Goal: Task Accomplishment & Management: Manage account settings

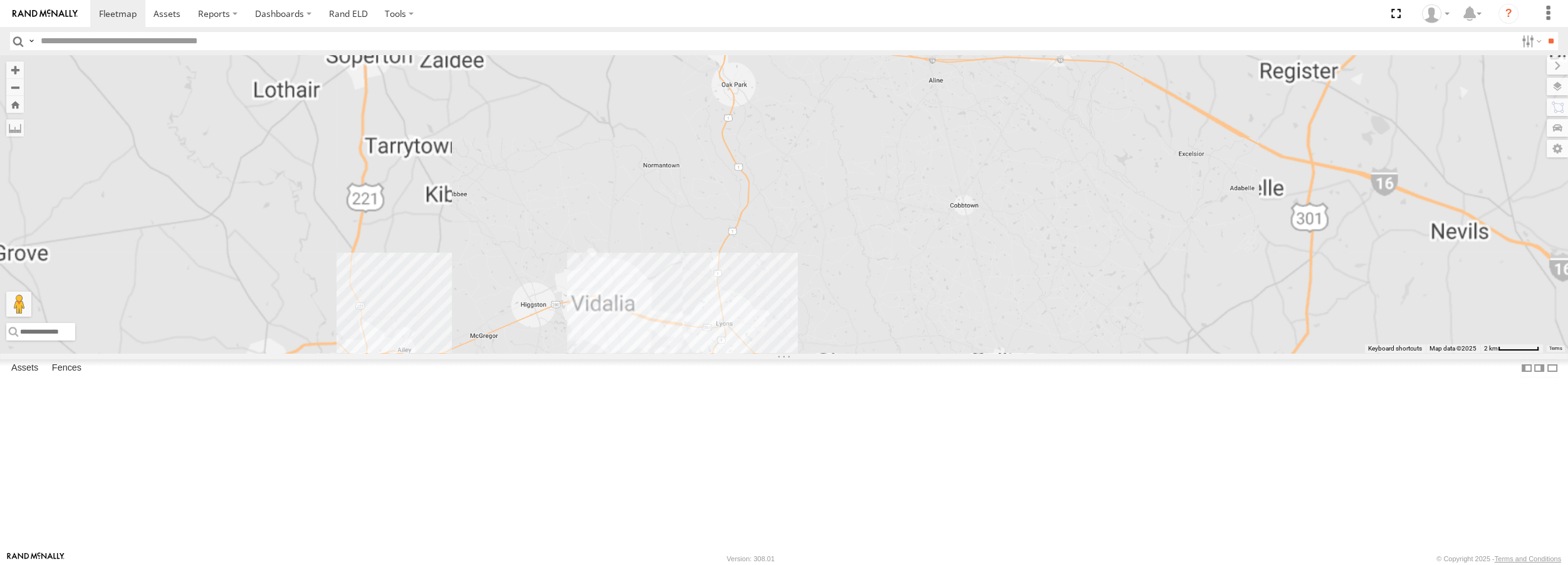
drag, startPoint x: 877, startPoint y: 503, endPoint x: 851, endPoint y: 430, distance: 77.5
click at [997, 287] on div "Truck #31 Truck #32" at bounding box center [784, 204] width 1568 height 297
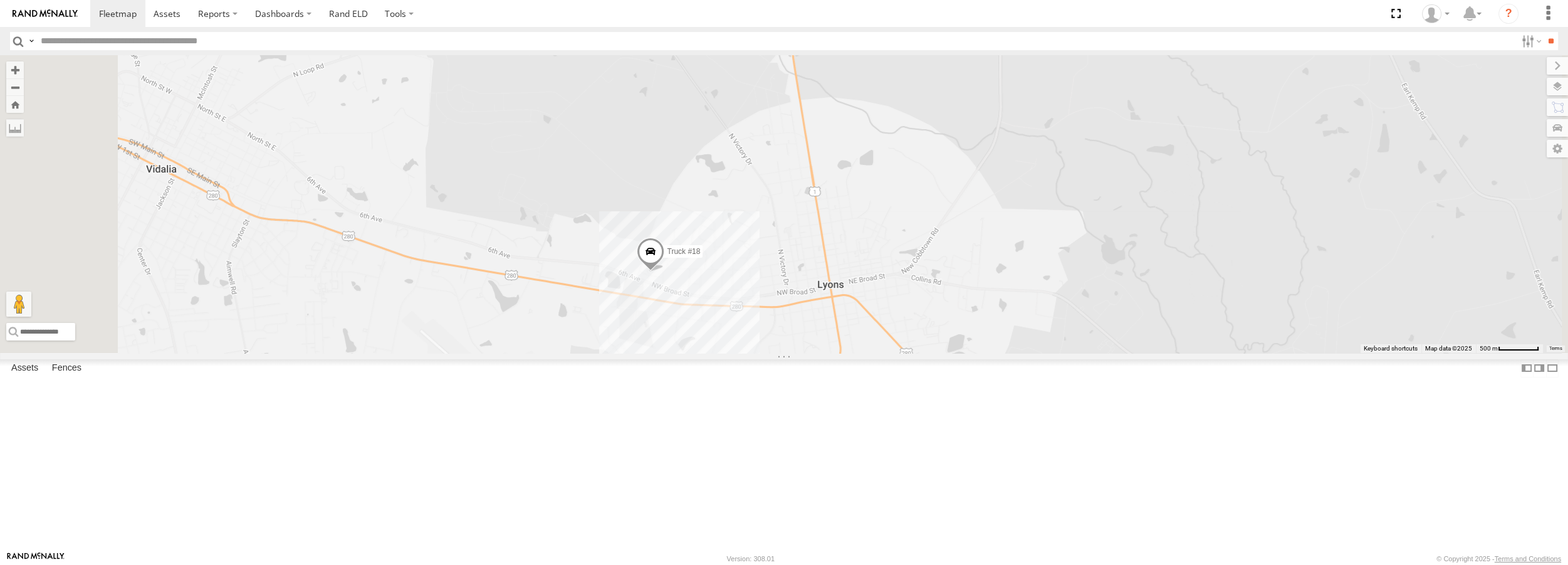
drag, startPoint x: 930, startPoint y: 365, endPoint x: 945, endPoint y: 318, distance: 49.3
click at [945, 318] on div "Truck #31 Truck #32 Truck #18" at bounding box center [784, 204] width 1568 height 297
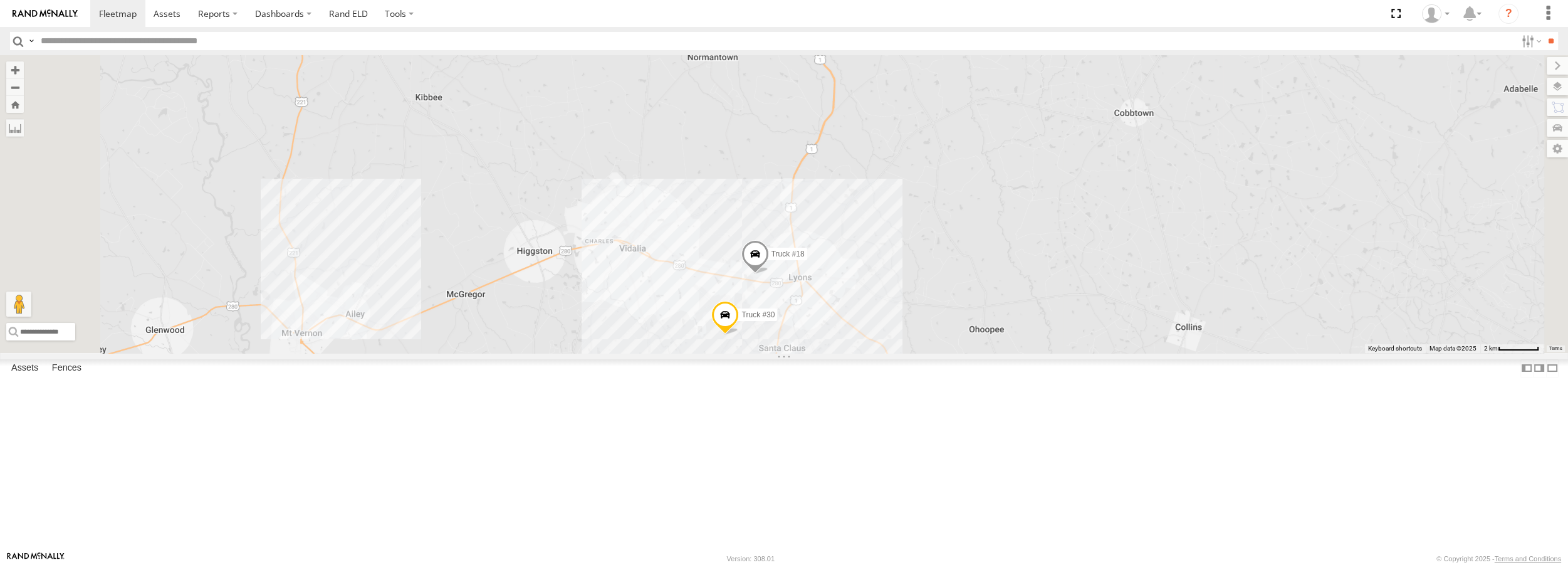
click at [739, 335] on span at bounding box center [725, 318] width 28 height 34
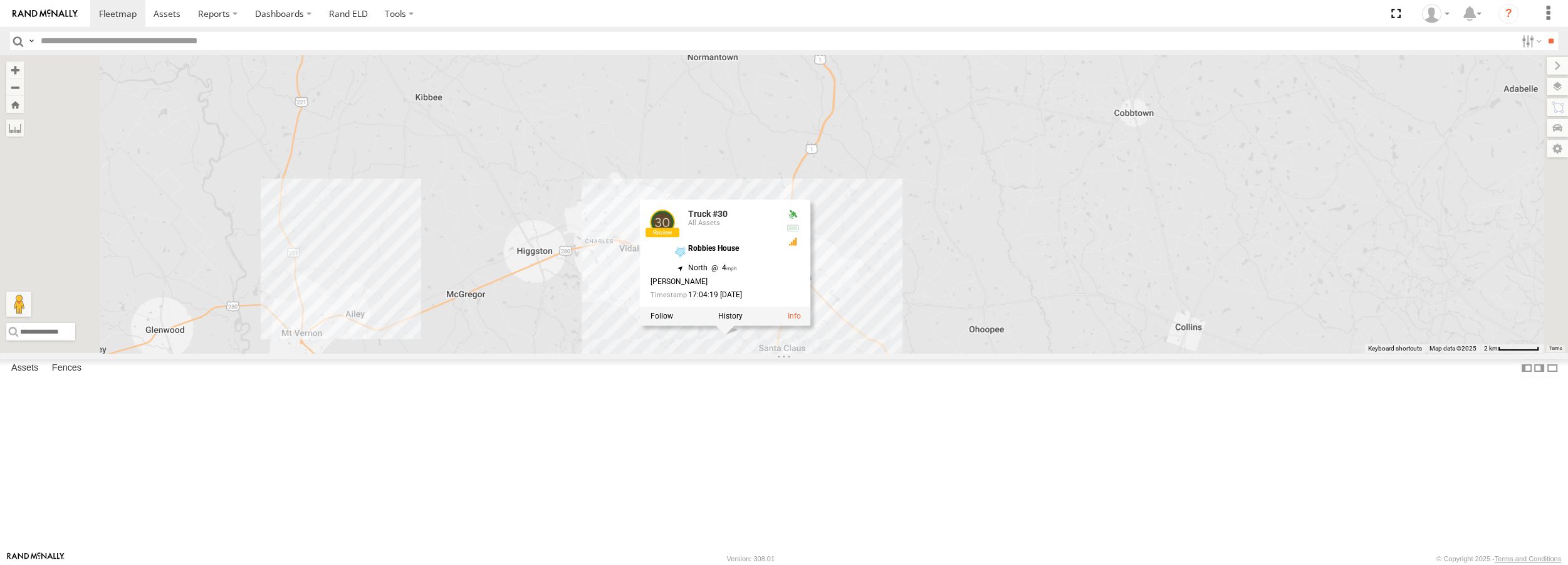
click at [801, 247] on div at bounding box center [792, 242] width 15 height 10
click at [0, 0] on span at bounding box center [0, 0] width 0 height 0
click at [401, 9] on label at bounding box center [399, 13] width 47 height 27
click at [401, 39] on span at bounding box center [421, 37] width 72 height 12
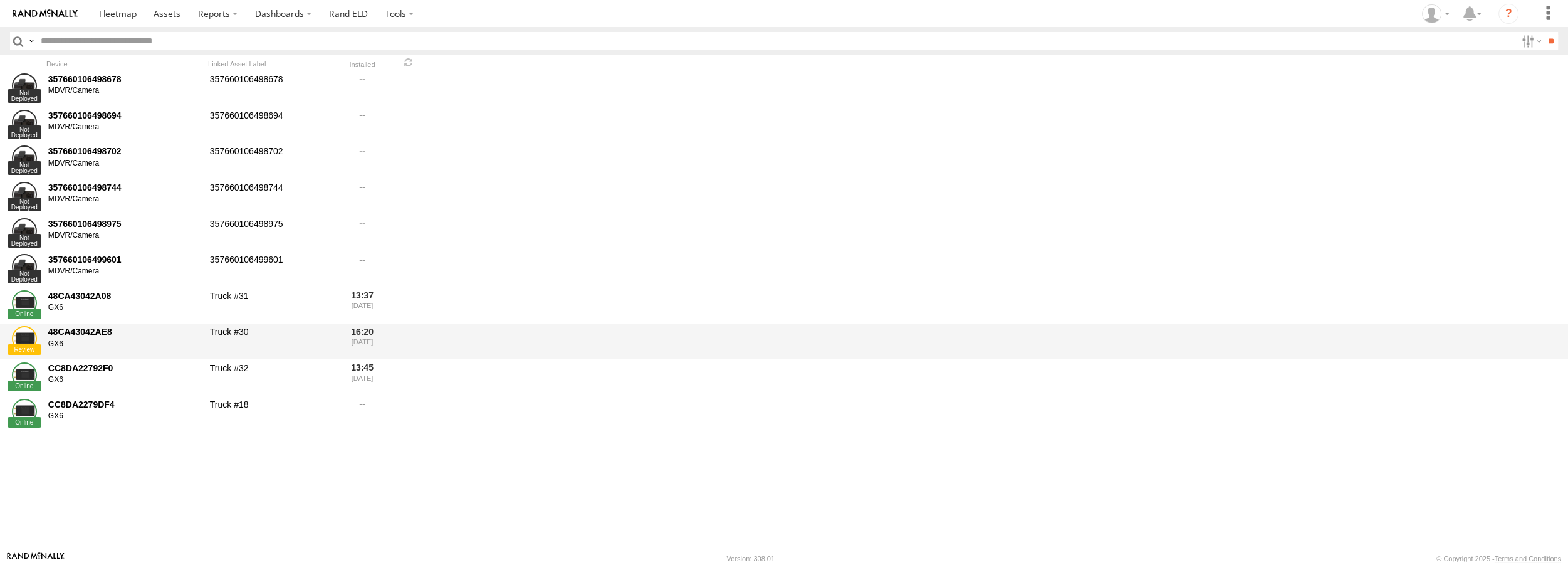
click at [85, 352] on div "48CA43042AE8 GX6" at bounding box center [125, 342] width 157 height 34
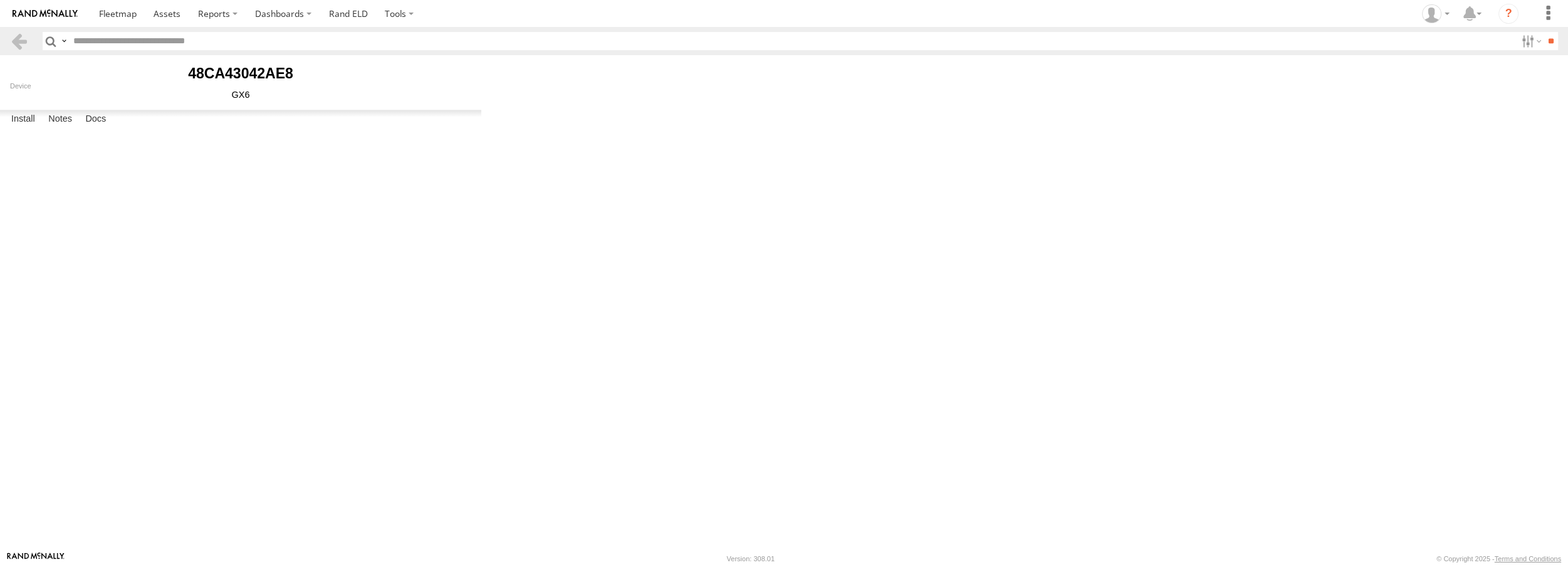
type input "*********"
type input "********"
type input "*******"
type input "**********"
click at [0, 0] on span at bounding box center [0, 0] width 0 height 0
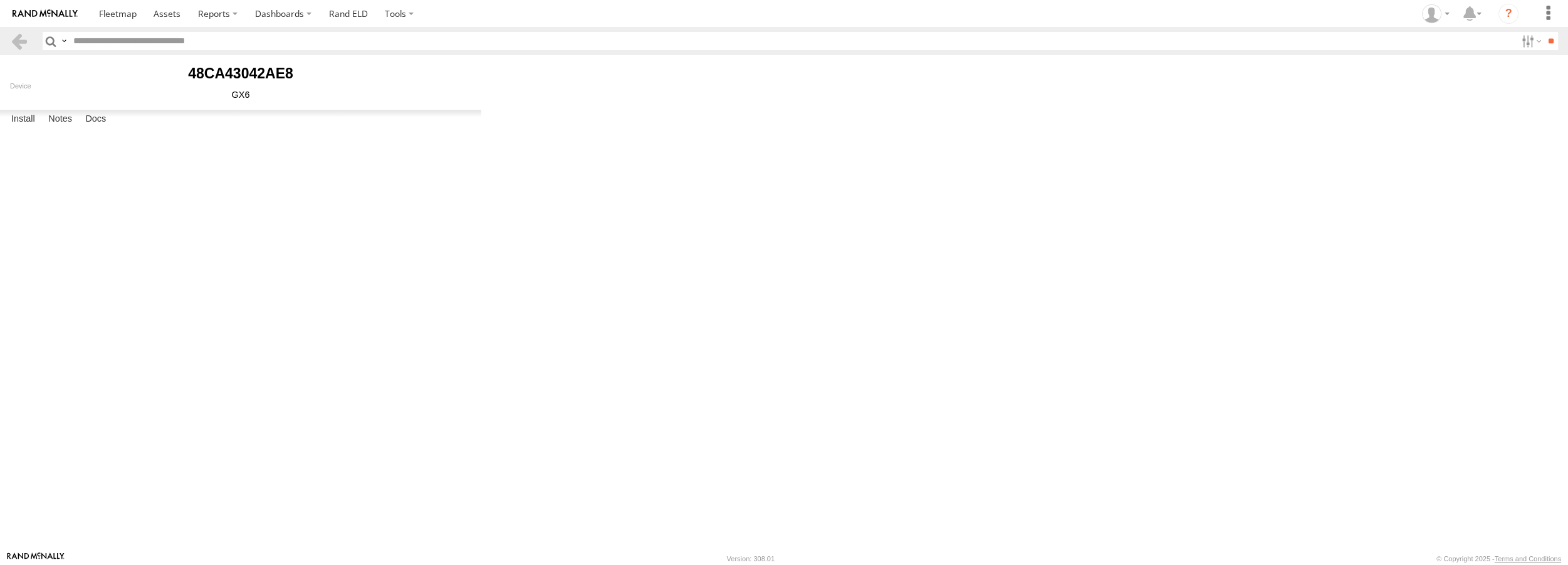
click at [0, 0] on span at bounding box center [0, 0] width 0 height 0
click at [0, 0] on div "Last Ping: 17:04 09/24/2025" at bounding box center [0, 0] width 0 height 0
click at [0, 0] on span at bounding box center [0, 0] width 0 height 0
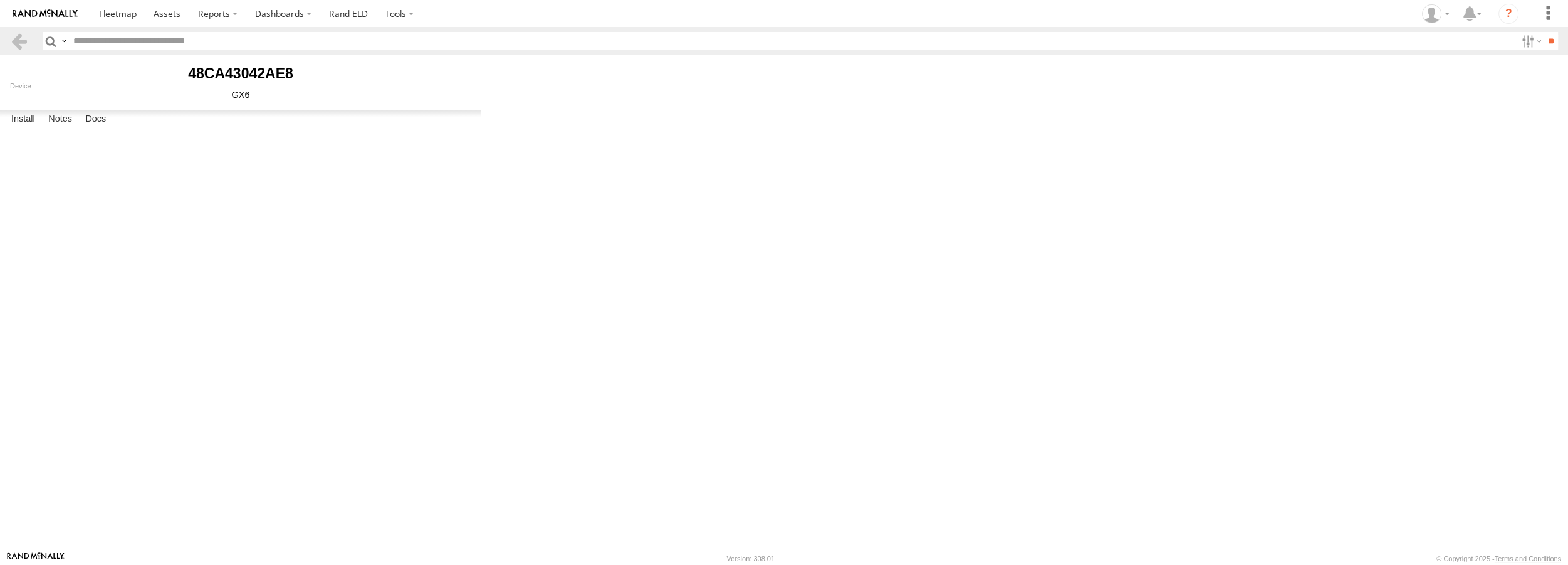
click at [0, 0] on span at bounding box center [0, 0] width 0 height 0
click at [0, 0] on div "Last Ping: 17:04 09/24/2025" at bounding box center [0, 0] width 0 height 0
click at [0, 0] on span at bounding box center [0, 0] width 0 height 0
click at [0, 0] on div "Last Ping: 17:04 09/24/2025" at bounding box center [0, 0] width 0 height 0
click at [0, 0] on span at bounding box center [0, 0] width 0 height 0
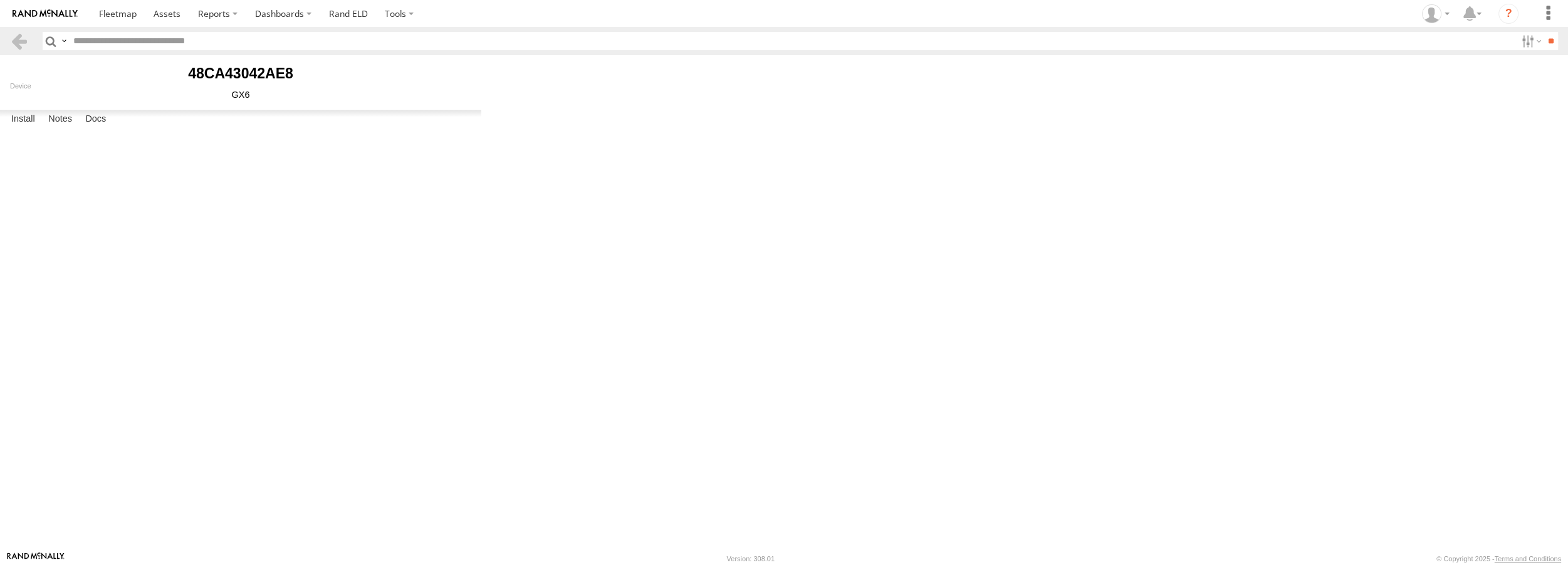
click at [0, 0] on div "Last Ping: 17:04 09/24/2025" at bounding box center [0, 0] width 0 height 0
click at [0, 0] on span at bounding box center [0, 0] width 0 height 0
click at [0, 0] on div "Last Ping: 17:04 09/24/2025" at bounding box center [0, 0] width 0 height 0
click at [0, 0] on span at bounding box center [0, 0] width 0 height 0
click at [0, 0] on div "Last Ping: 17:04 09/24/2025" at bounding box center [0, 0] width 0 height 0
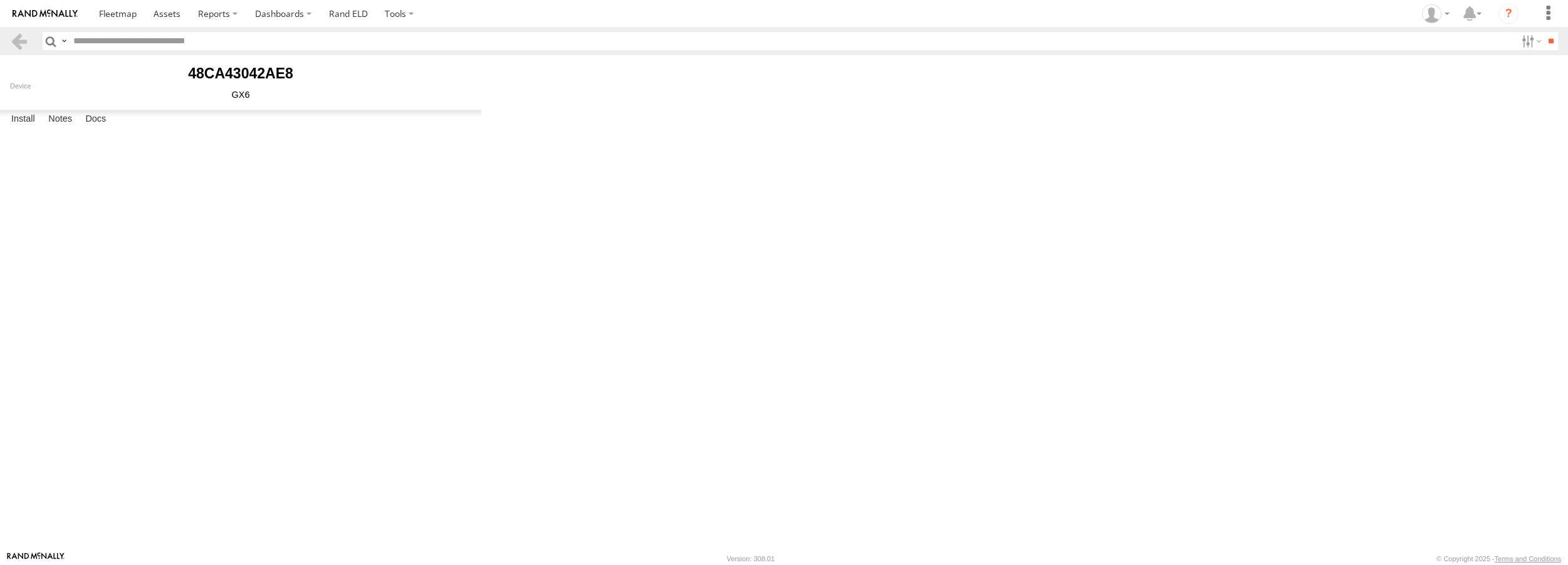
click at [0, 0] on span at bounding box center [0, 0] width 0 height 0
click at [0, 0] on div "Last Ping: 17:04 09/24/2025" at bounding box center [0, 0] width 0 height 0
click at [0, 0] on span at bounding box center [0, 0] width 0 height 0
click at [0, 0] on div "Last Ping: 17:04 09/24/2025" at bounding box center [0, 0] width 0 height 0
click at [0, 0] on span at bounding box center [0, 0] width 0 height 0
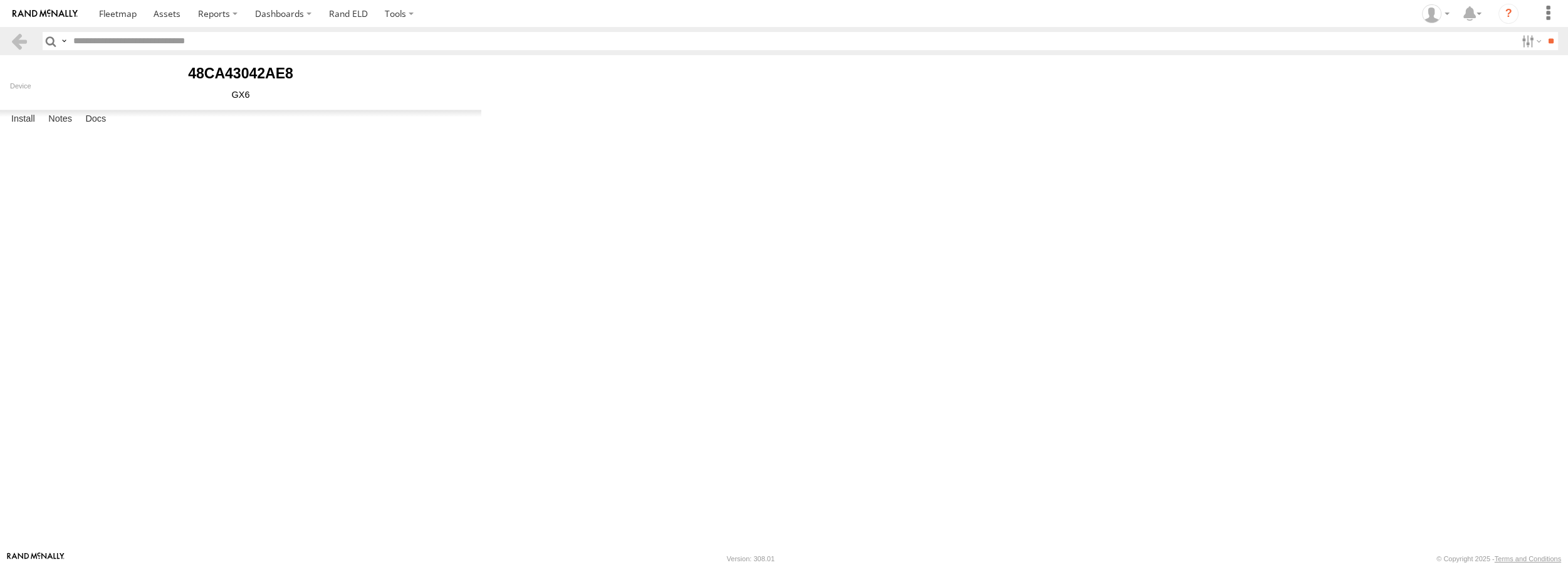
click at [0, 0] on div "Last Ping: 17:04 09/24/2025" at bounding box center [0, 0] width 0 height 0
click at [0, 0] on span at bounding box center [0, 0] width 0 height 0
click at [0, 0] on div "Last Ping: 17:04 09/24/2025" at bounding box center [0, 0] width 0 height 0
click at [0, 0] on span at bounding box center [0, 0] width 0 height 0
click at [0, 0] on div "Last Ping: 17:04 09/24/2025" at bounding box center [0, 0] width 0 height 0
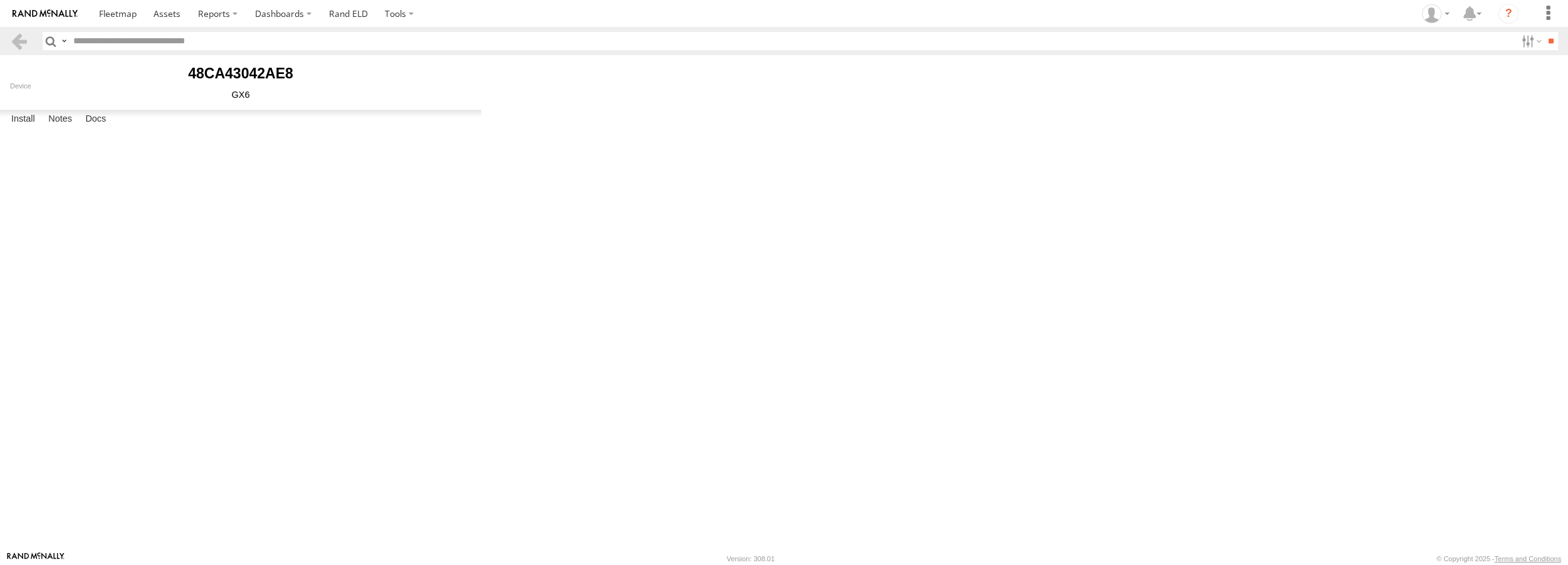
click at [0, 0] on span at bounding box center [0, 0] width 0 height 0
click at [0, 0] on div "Last Ping: 17:04 09/24/2025" at bounding box center [0, 0] width 0 height 0
click at [0, 0] on span at bounding box center [0, 0] width 0 height 0
click at [0, 0] on div "Last Ping: 17:04 09/24/2025" at bounding box center [0, 0] width 0 height 0
click at [0, 0] on span at bounding box center [0, 0] width 0 height 0
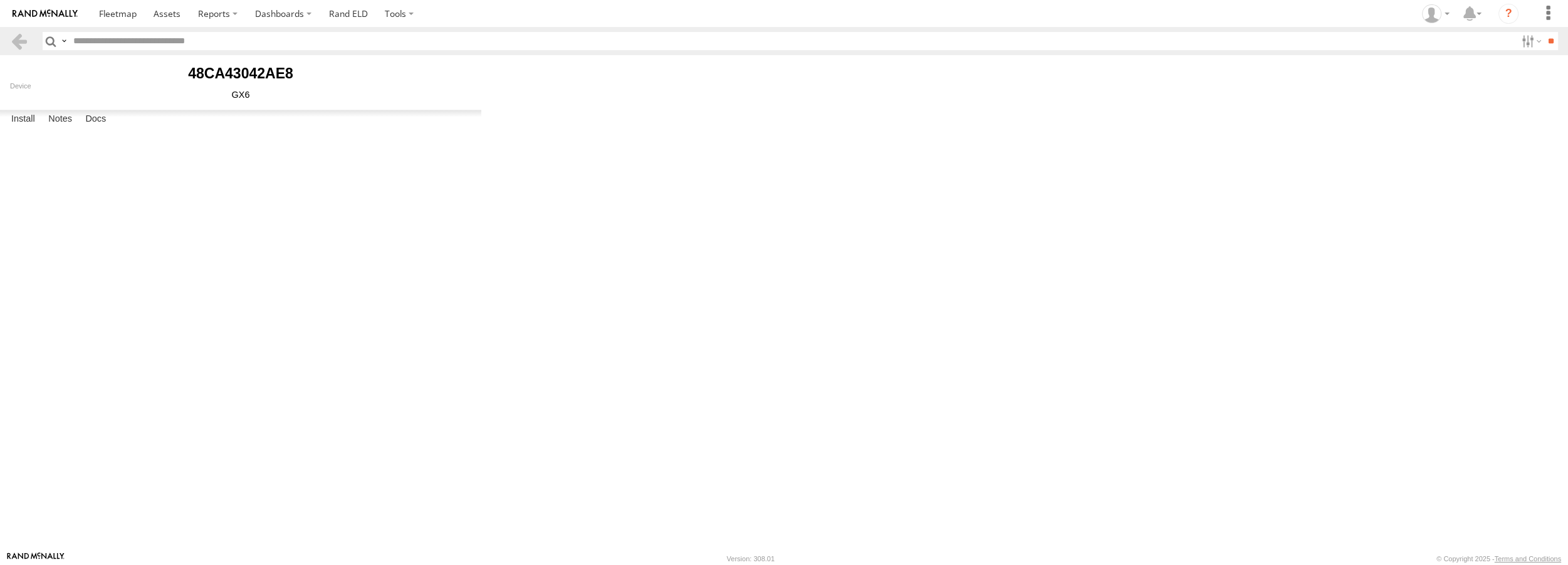
click at [0, 0] on div "Last Ping: 17:04 09/24/2025" at bounding box center [0, 0] width 0 height 0
click at [108, 20] on link at bounding box center [118, 13] width 55 height 27
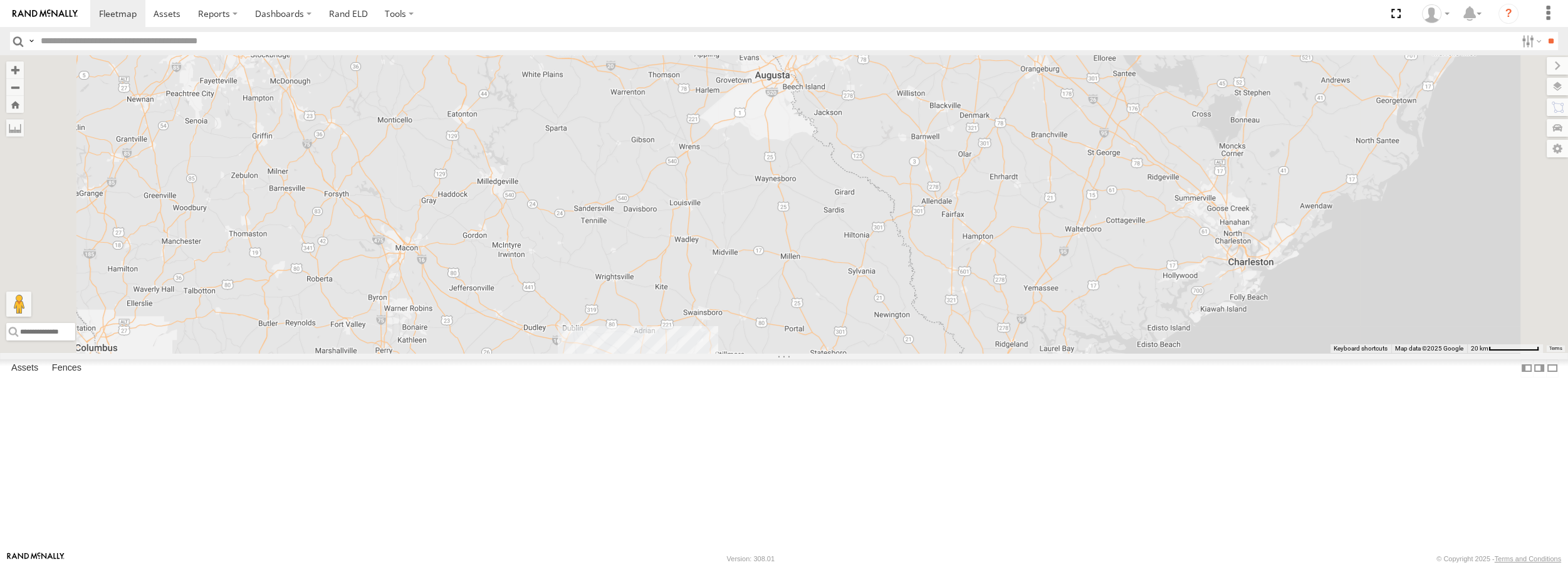
click at [0, 0] on span at bounding box center [0, 0] width 0 height 0
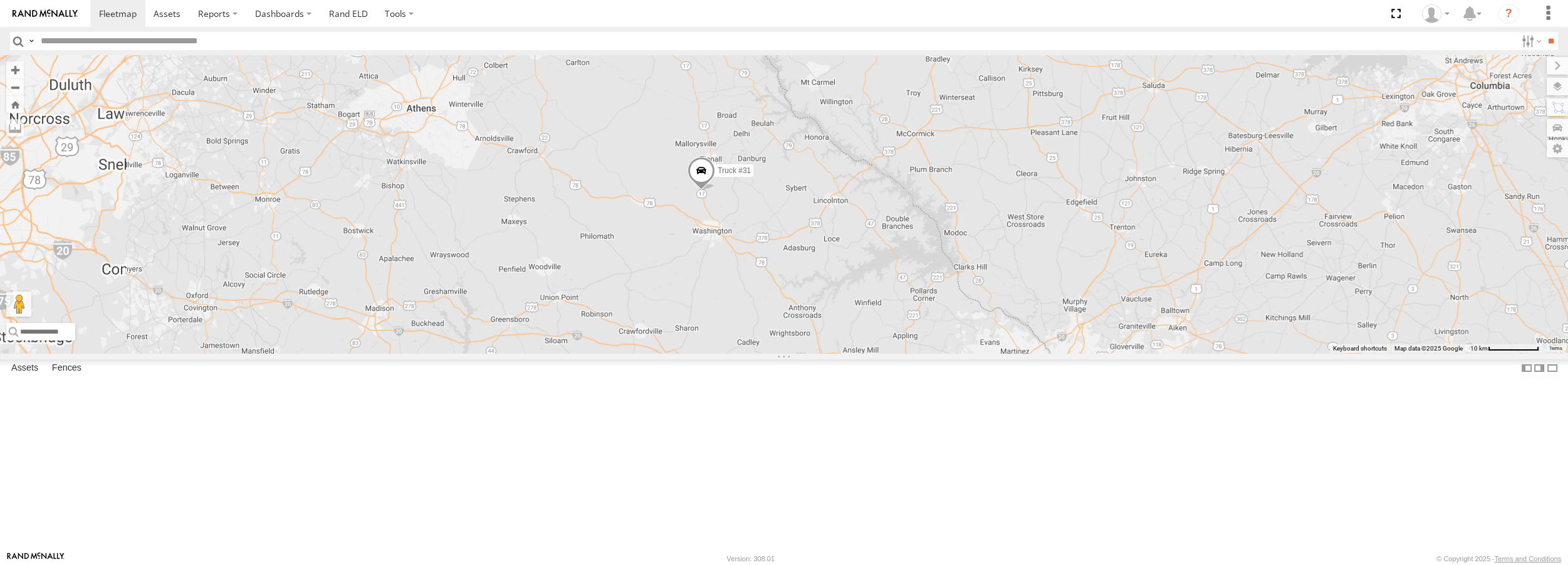
click at [715, 191] on span at bounding box center [702, 174] width 28 height 34
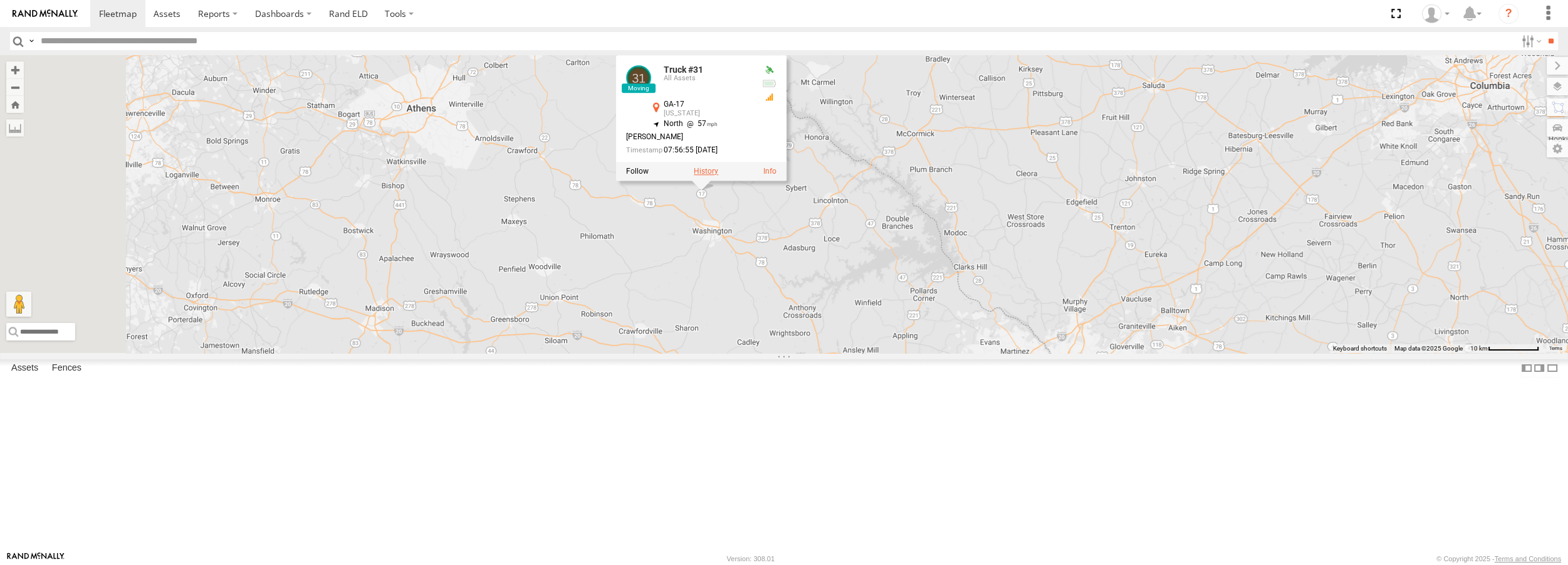
click at [719, 177] on label at bounding box center [706, 171] width 24 height 8
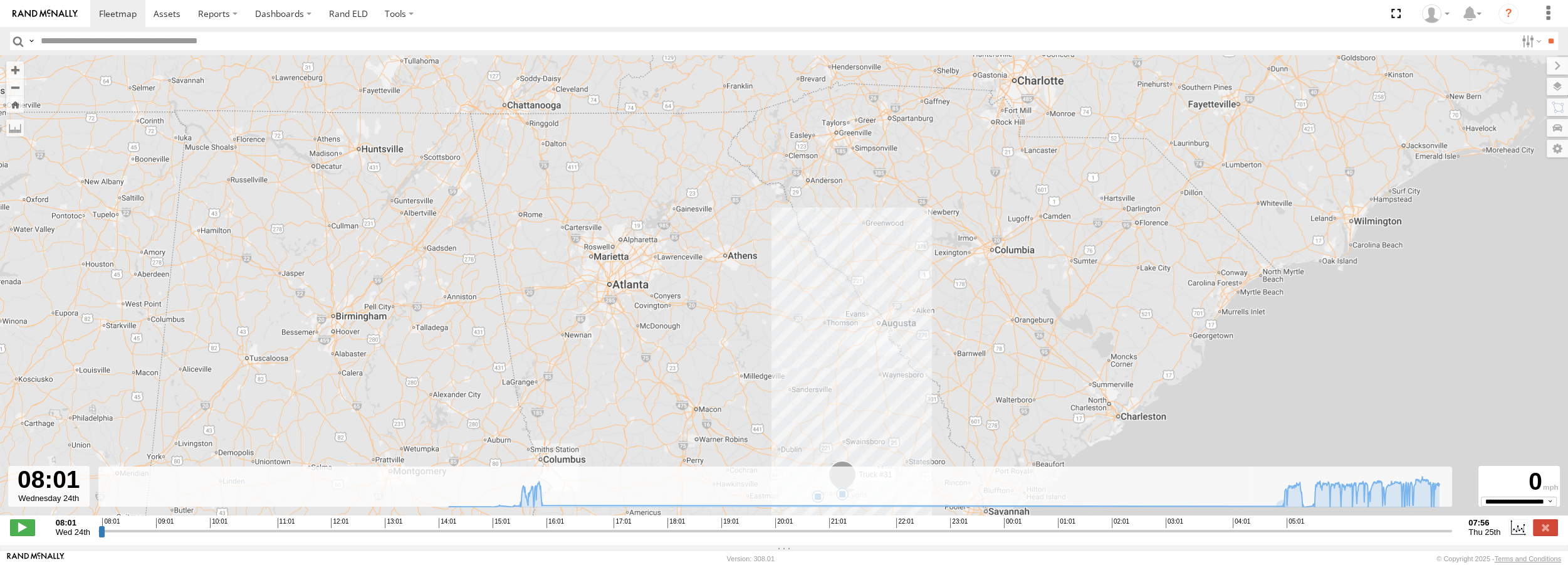
click at [1439, 516] on div "Truck #31 15:01 Wed 15:48 Wed" at bounding box center [784, 291] width 1568 height 473
click at [1442, 537] on input "range" at bounding box center [775, 530] width 1354 height 12
drag, startPoint x: 1442, startPoint y: 542, endPoint x: 1475, endPoint y: 540, distance: 33.1
type input "**********"
click at [1452, 537] on input "range" at bounding box center [775, 530] width 1354 height 12
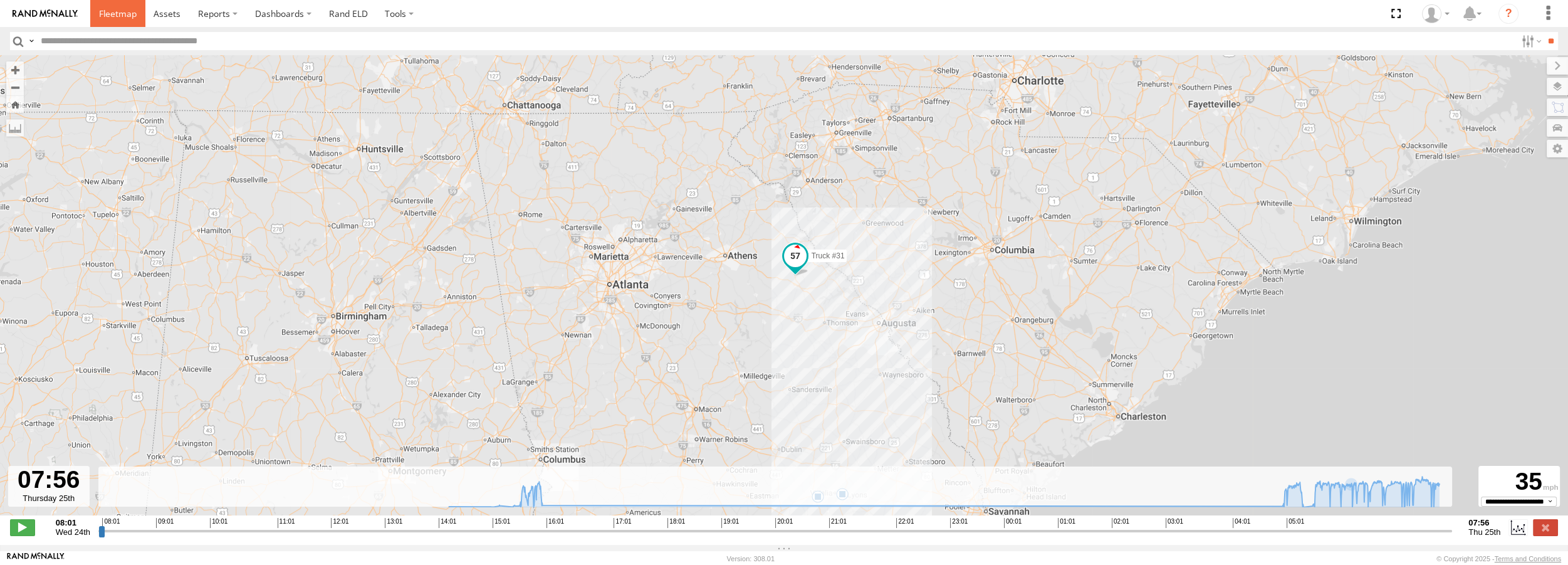
click at [97, 12] on link at bounding box center [118, 13] width 55 height 27
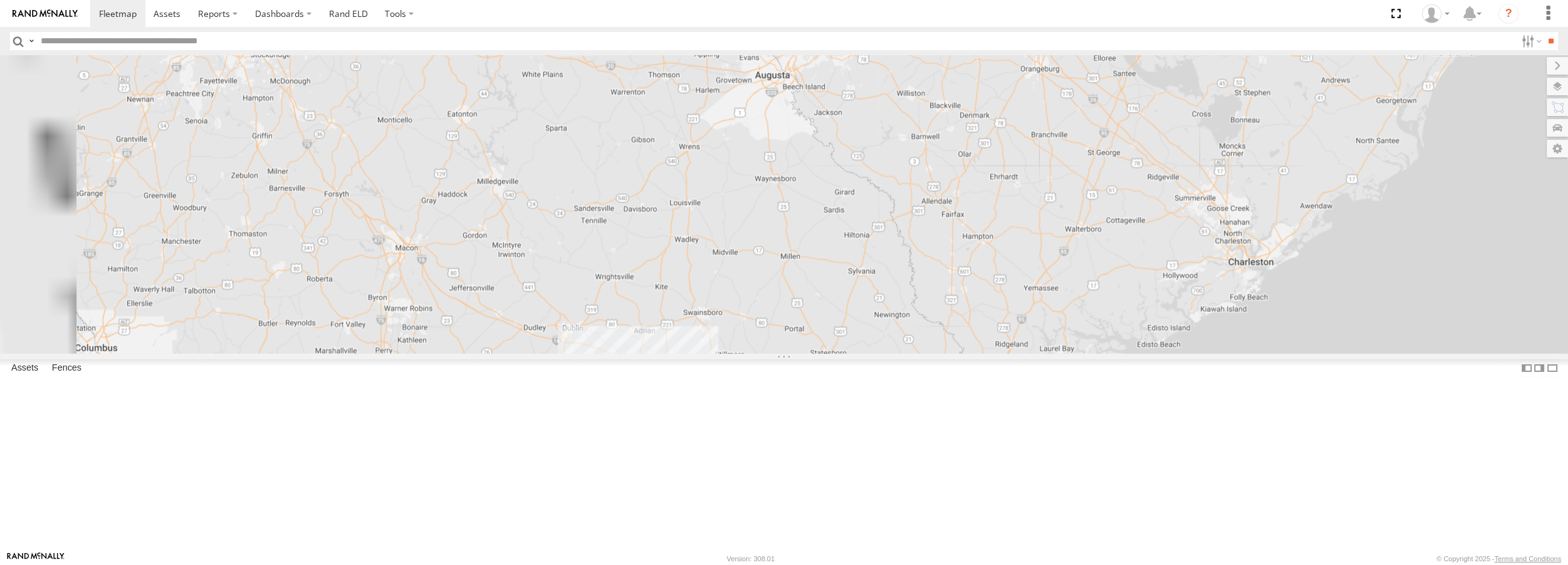
click at [0, 0] on span at bounding box center [0, 0] width 0 height 0
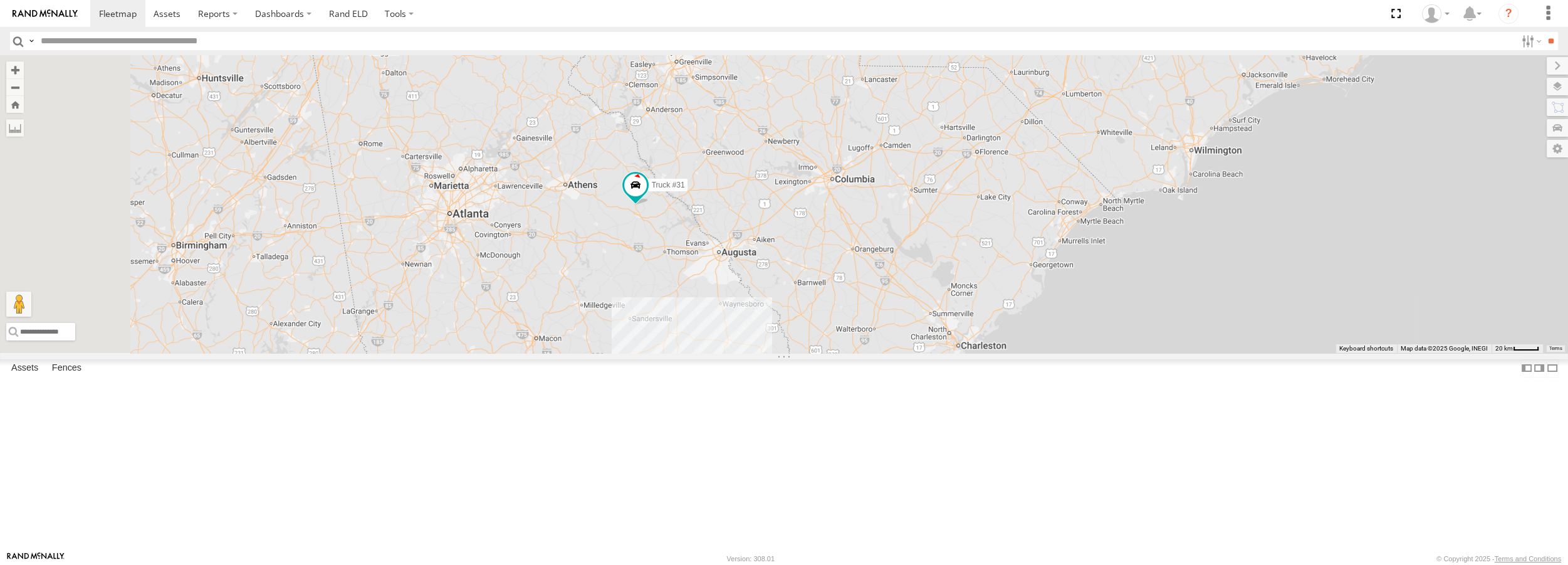
drag, startPoint x: 778, startPoint y: 181, endPoint x: 799, endPoint y: 354, distance: 174.3
click at [799, 352] on div "Truck #31 Truck #32 2" at bounding box center [784, 204] width 1568 height 297
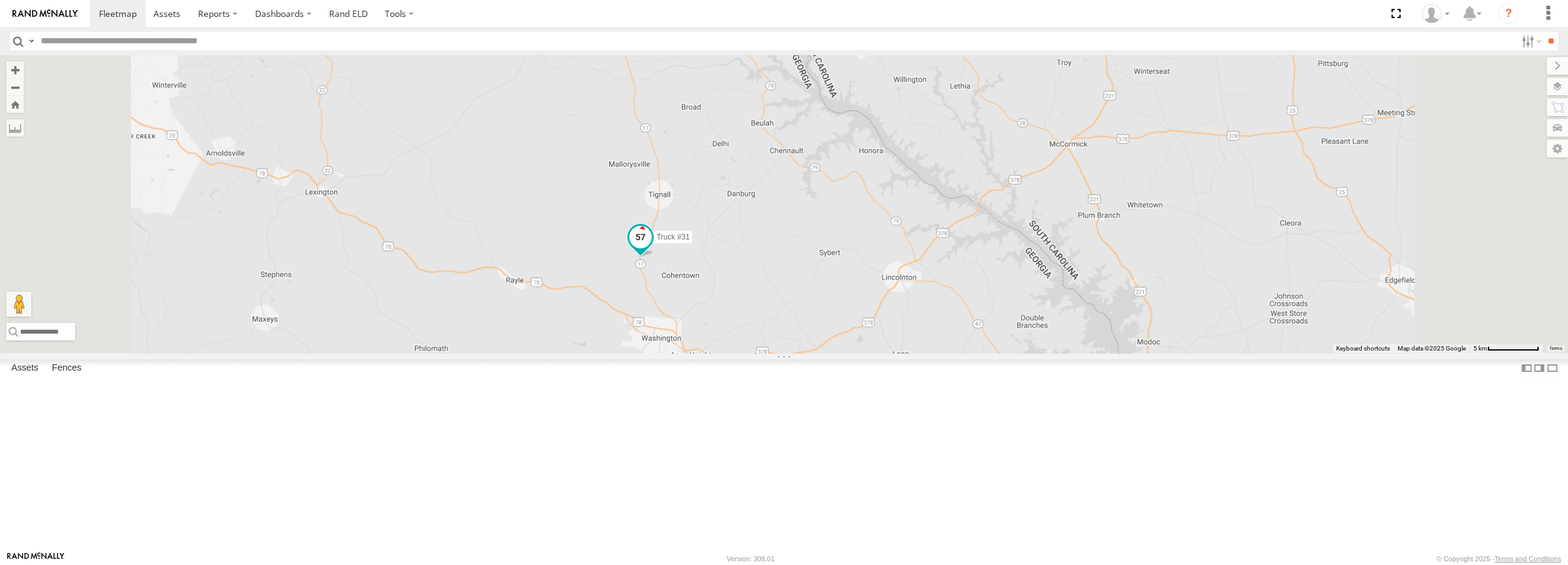
click at [651, 249] on span at bounding box center [640, 237] width 22 height 22
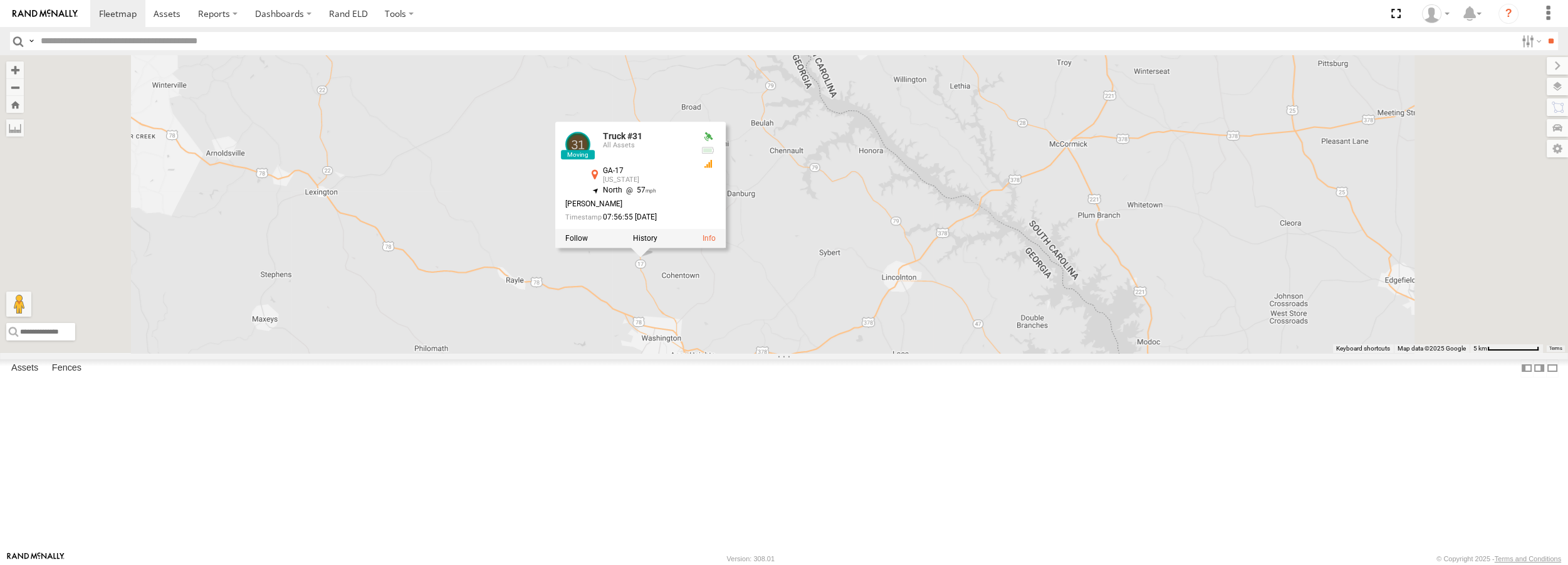
click at [675, 352] on div "Truck #31 Truck #32 Truck #31 All Assets GA-17 Washington 33.81043 , -82.76238 …" at bounding box center [784, 204] width 1568 height 297
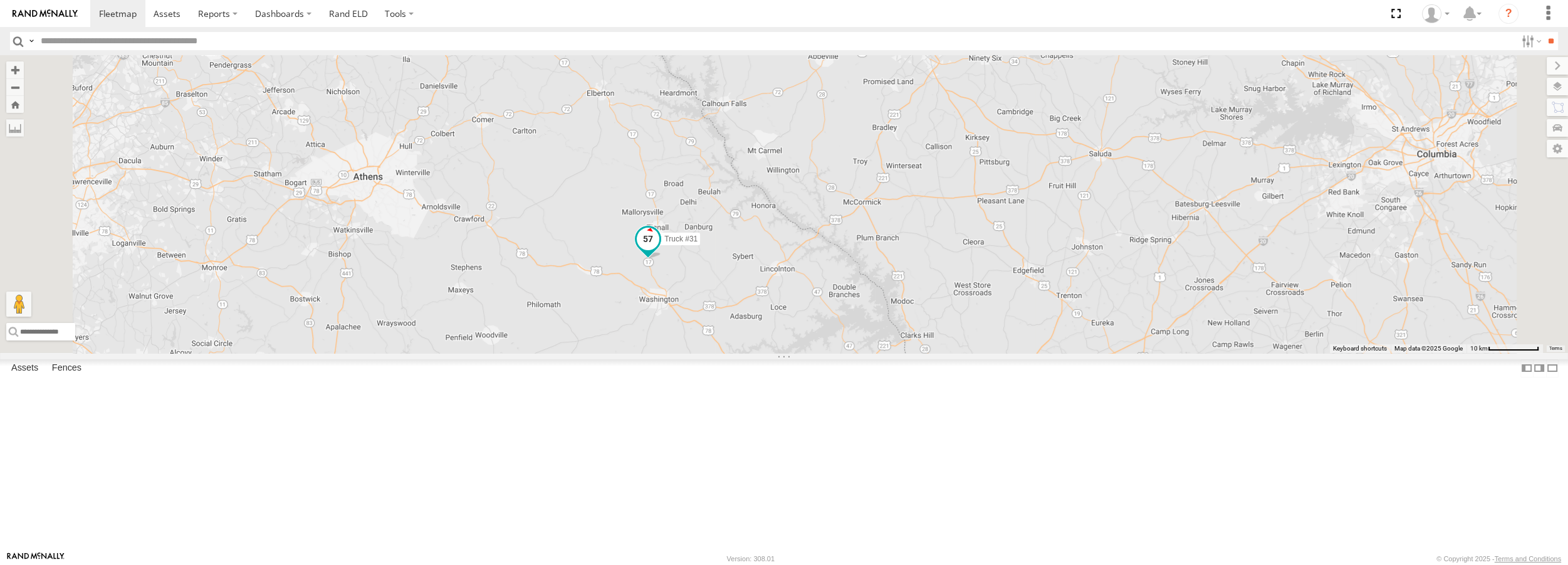
click at [659, 250] on span at bounding box center [648, 239] width 22 height 22
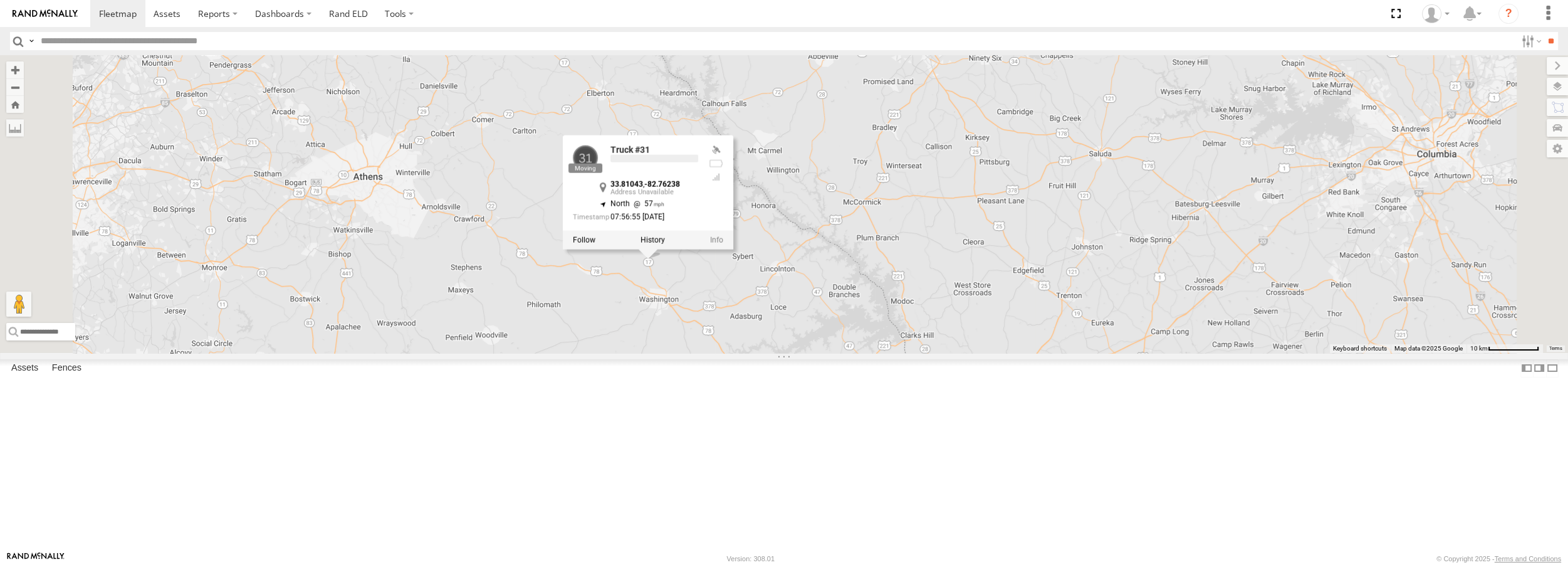
click at [665, 245] on label at bounding box center [652, 240] width 24 height 8
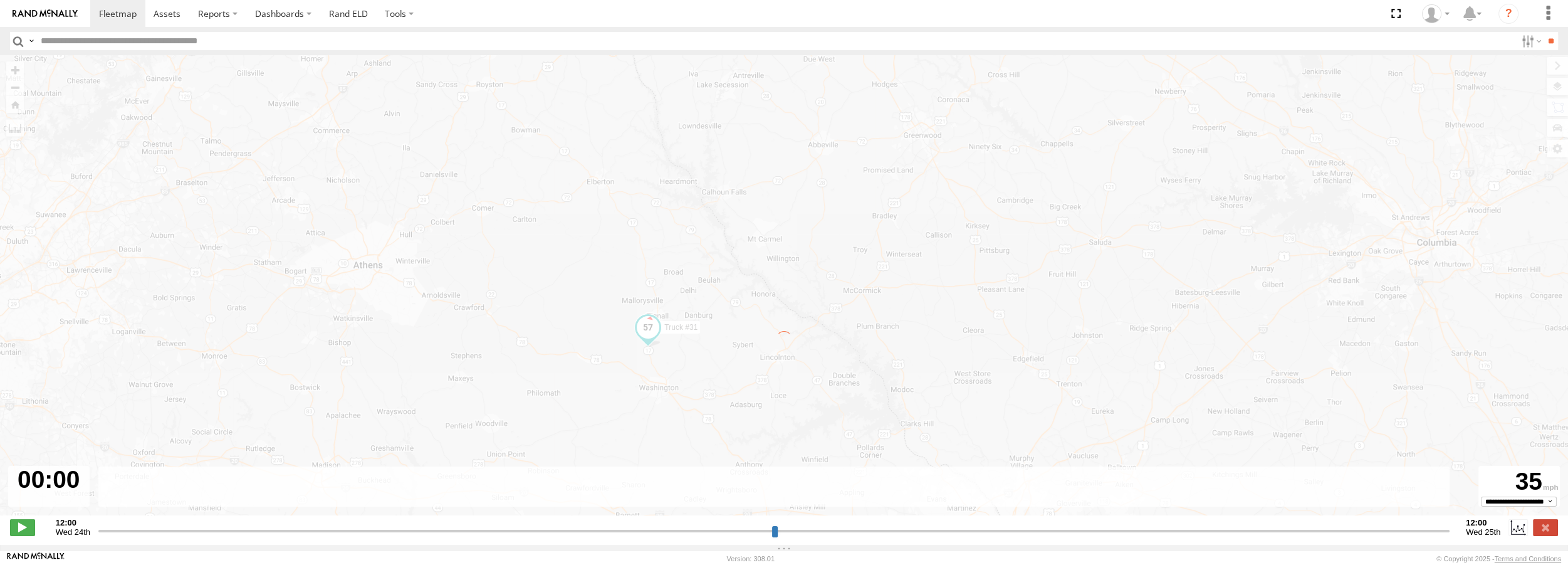
type input "**********"
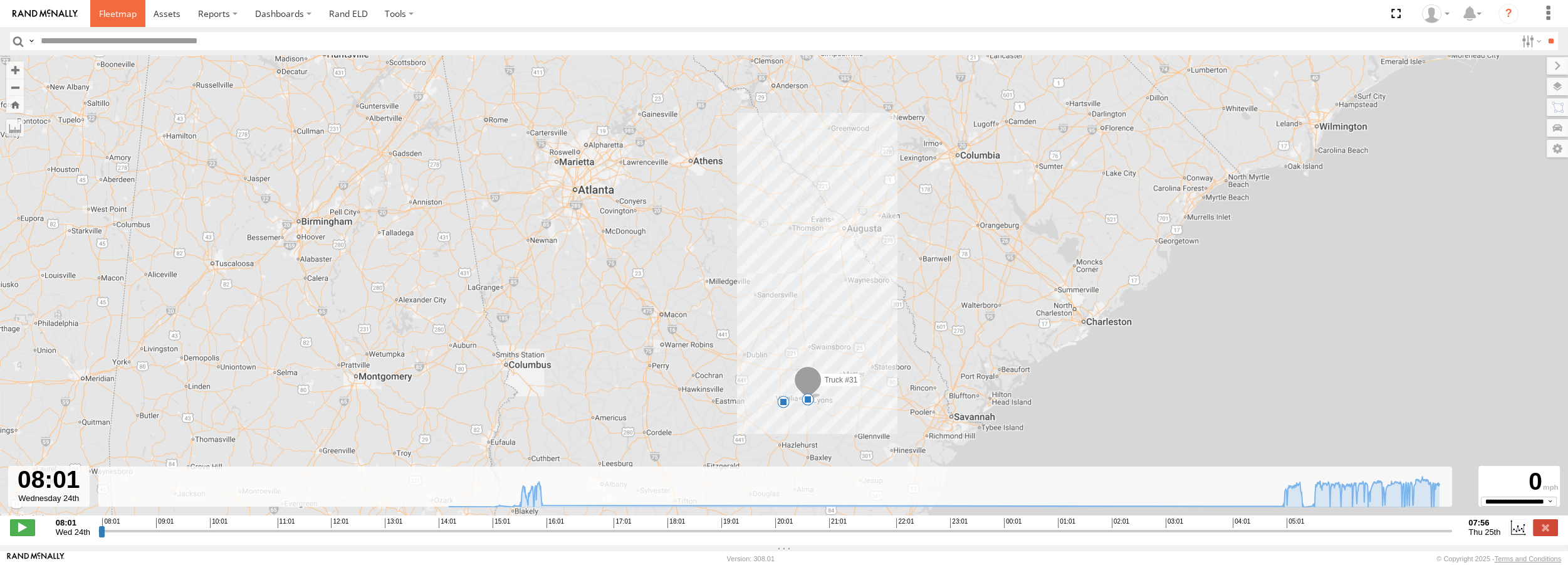
click at [133, 16] on span at bounding box center [118, 13] width 37 height 12
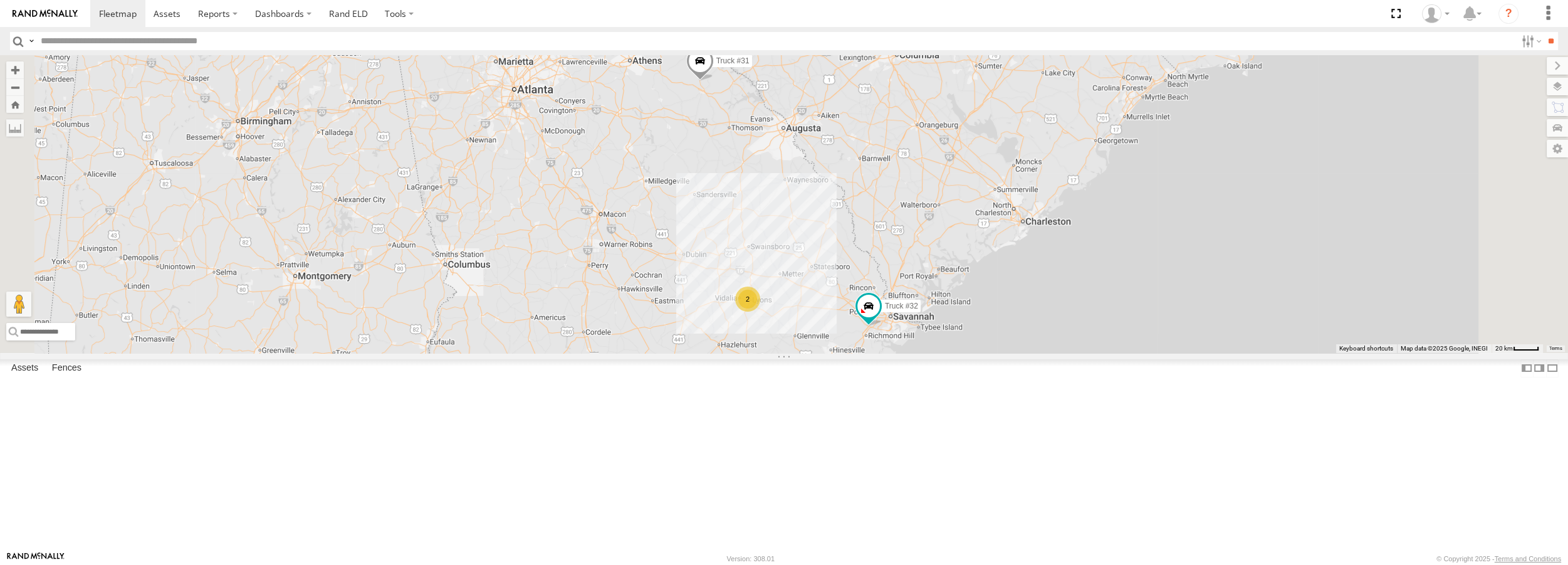
click at [0, 0] on div at bounding box center [0, 0] width 0 height 0
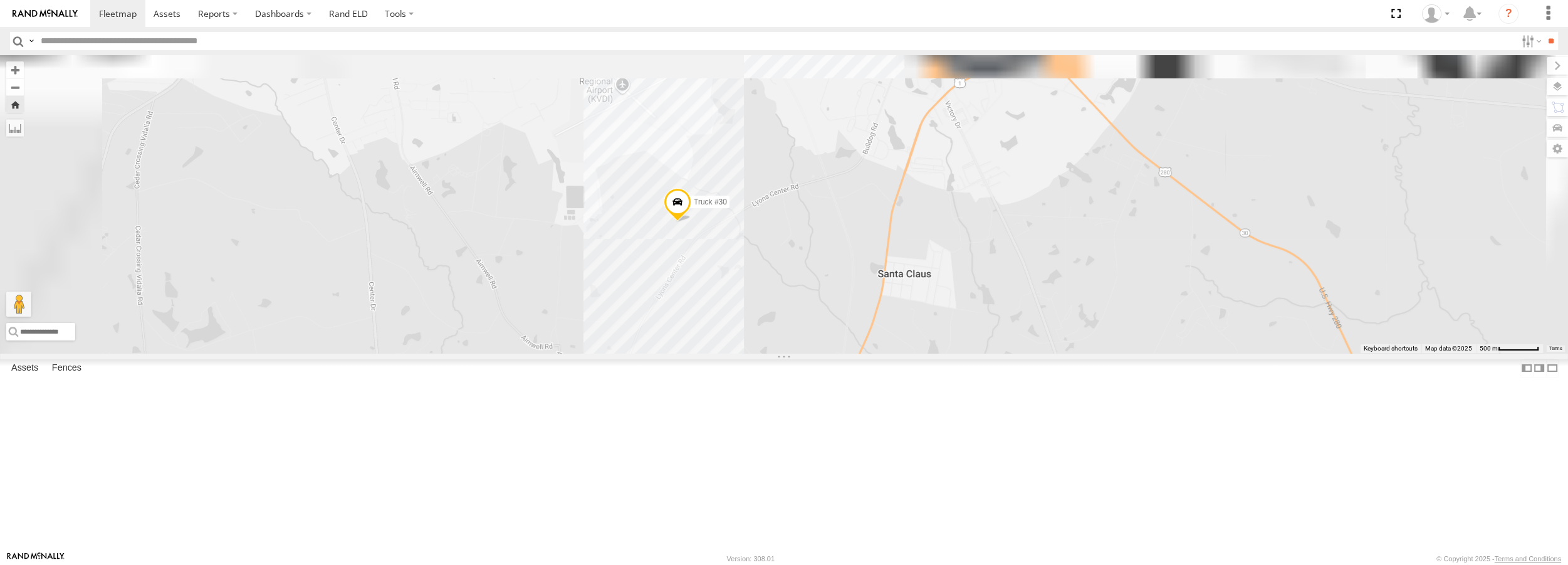
drag, startPoint x: 785, startPoint y: 167, endPoint x: 799, endPoint y: 293, distance: 126.8
click at [799, 293] on div "Truck #30" at bounding box center [784, 204] width 1568 height 297
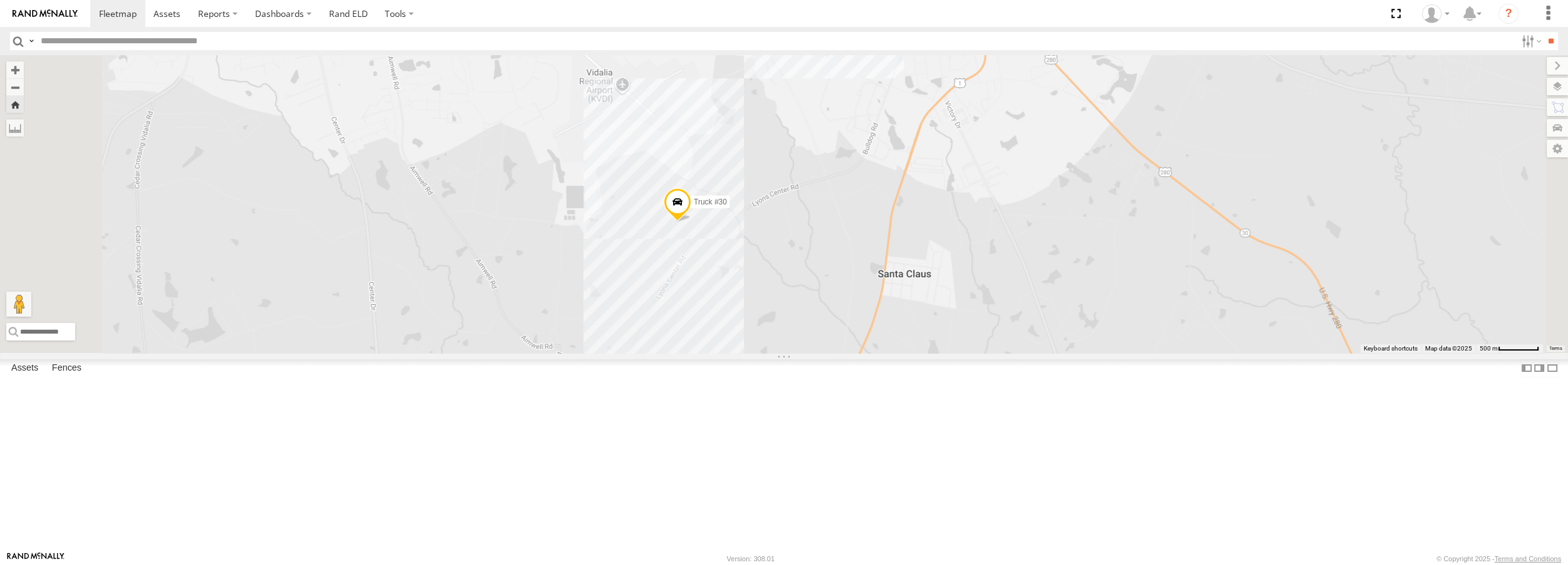
click at [0, 0] on span at bounding box center [0, 0] width 0 height 0
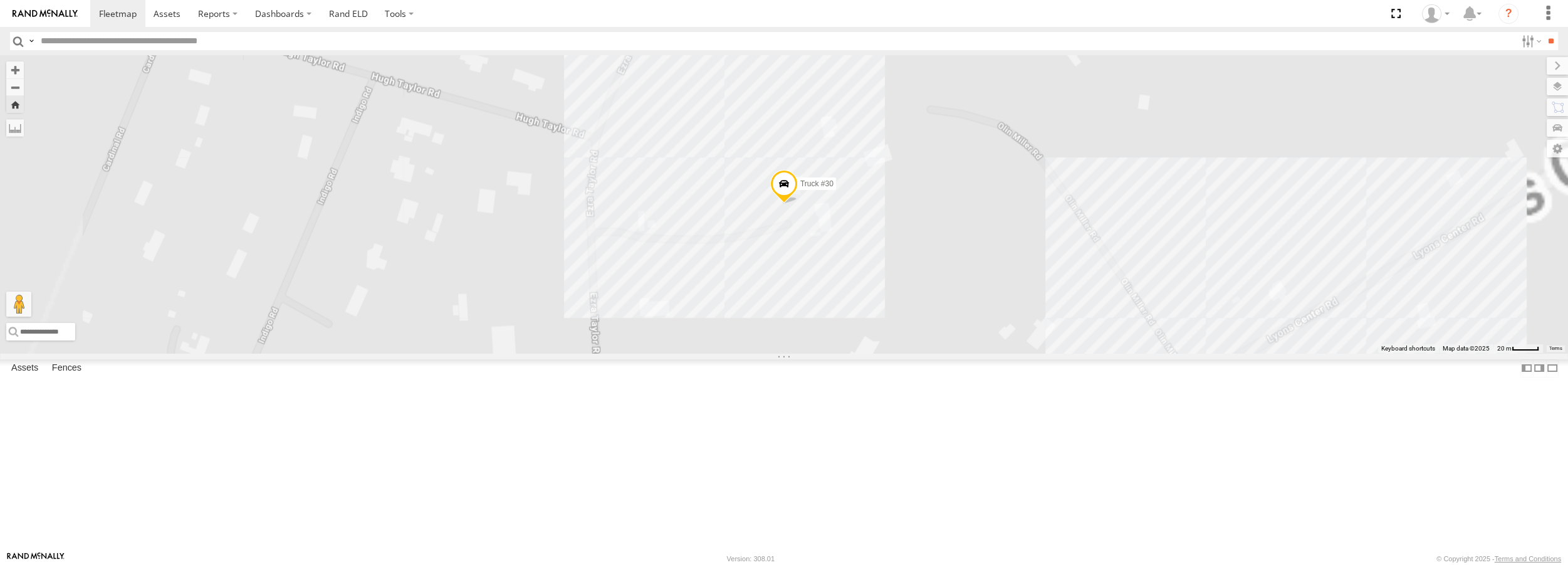
click at [798, 205] on span at bounding box center [784, 188] width 28 height 34
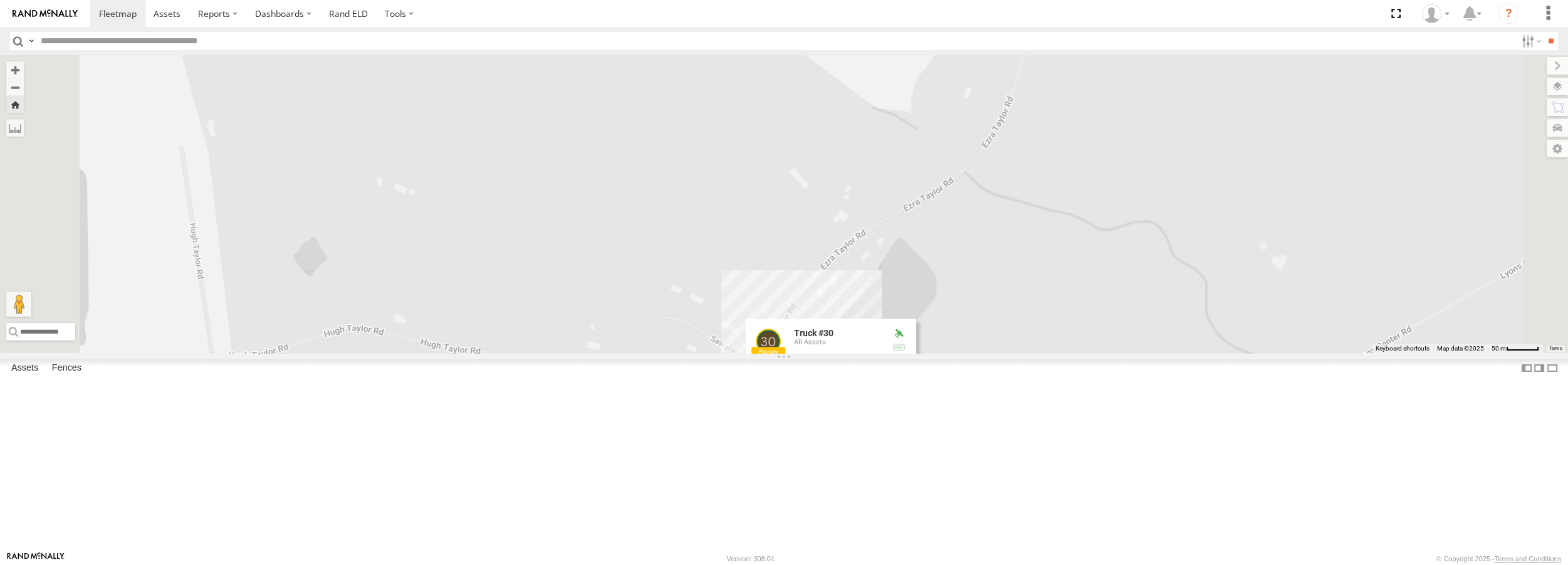
drag, startPoint x: 1133, startPoint y: 225, endPoint x: 1083, endPoint y: 523, distance: 302.2
click at [1083, 352] on div "Truck #30 Truck #30 All Assets Robbies House 32.1776 , -82.36262 North 4 [PERSO…" at bounding box center [784, 204] width 1568 height 297
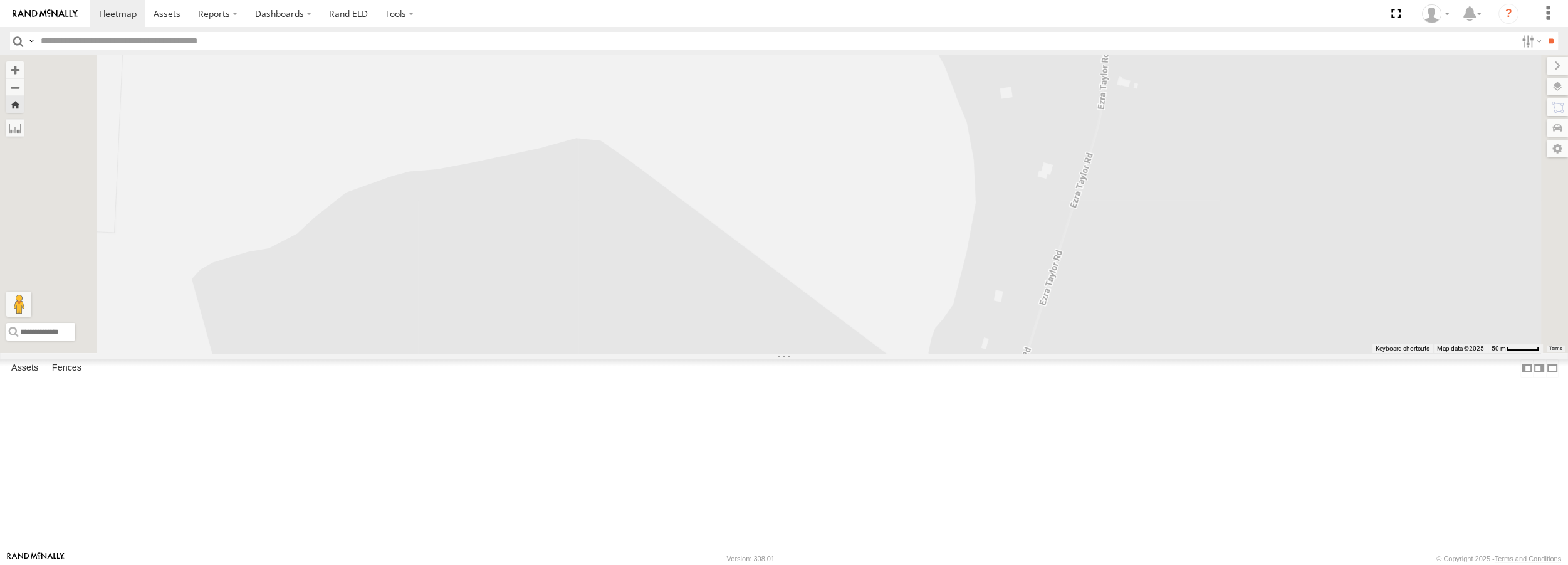
drag, startPoint x: 1115, startPoint y: 295, endPoint x: 1127, endPoint y: 324, distance: 31.4
click at [1133, 352] on div "Truck #30 Truck #30 All Assets Robbies House 32.1776 , -82.36262 North 4 [PERSO…" at bounding box center [784, 204] width 1568 height 297
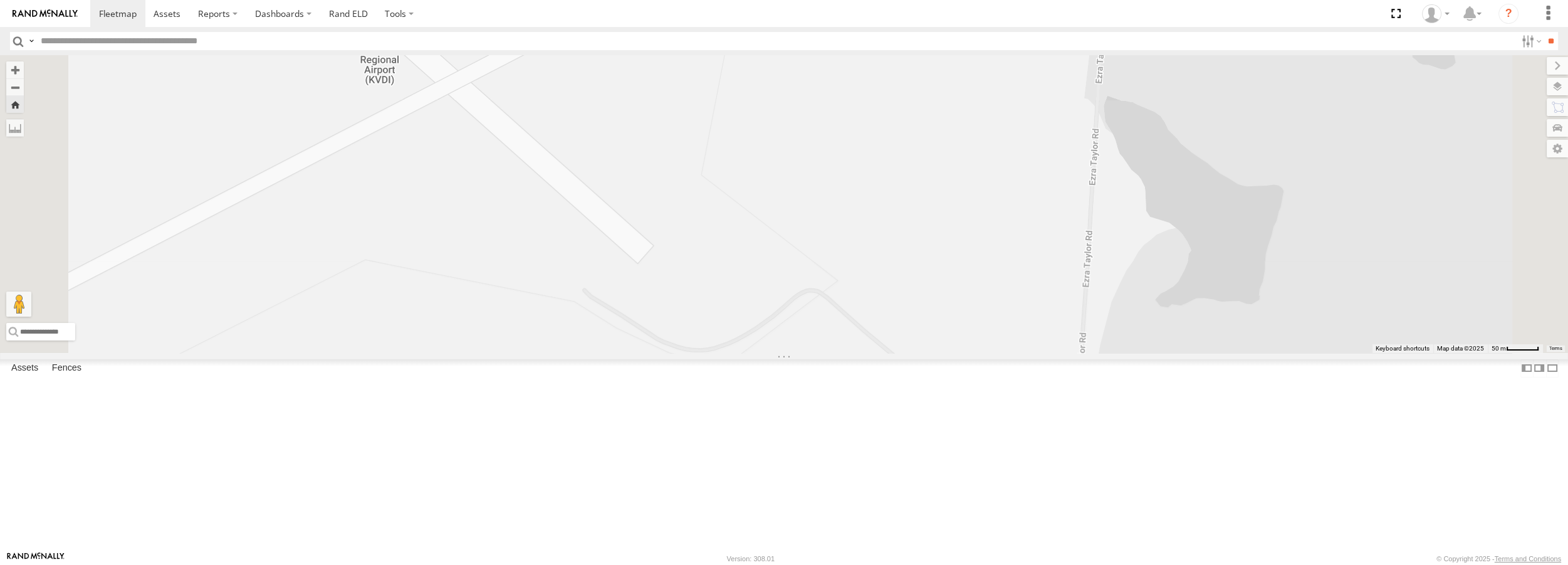
drag, startPoint x: 1100, startPoint y: 167, endPoint x: 1064, endPoint y: 526, distance: 360.8
click at [1064, 352] on div "Truck #30 Truck #30 All Assets Robbies House 32.1776 , -82.36262 North 4 [PERSO…" at bounding box center [784, 204] width 1568 height 297
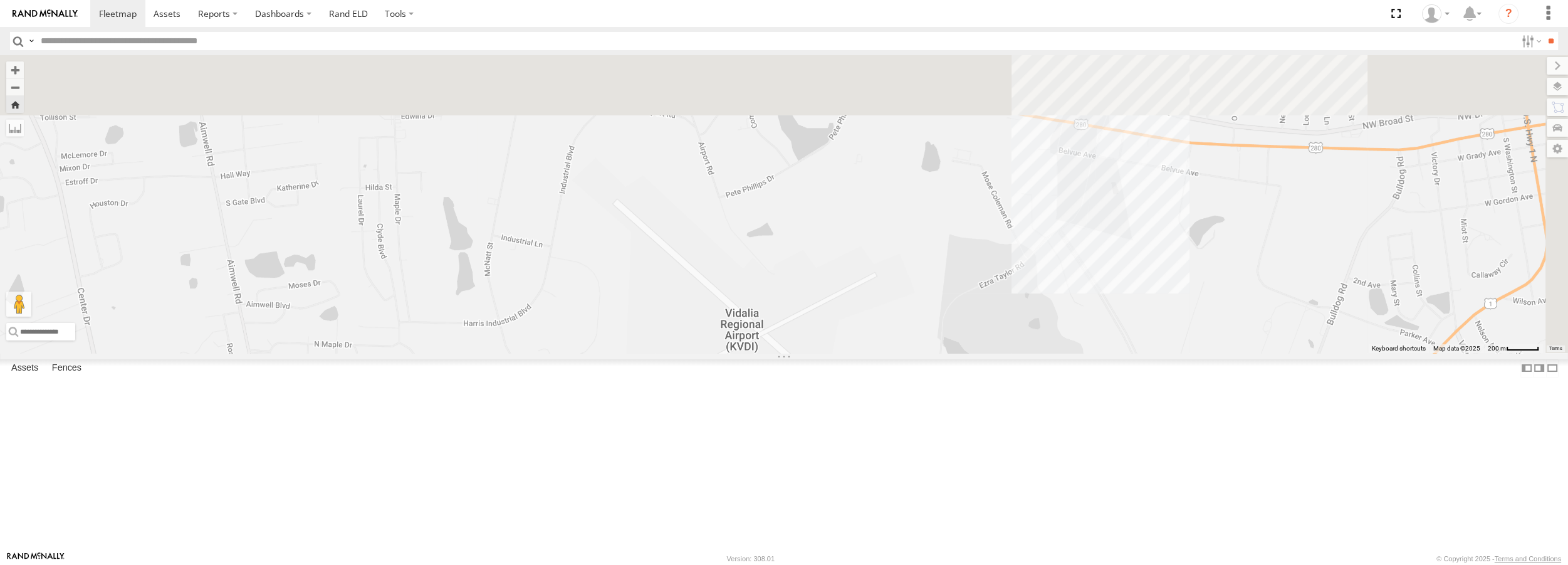
drag, startPoint x: 1023, startPoint y: 140, endPoint x: 1033, endPoint y: 397, distance: 257.2
click at [1039, 352] on div "Truck #30 Truck #30 All Assets Robbies House 32.1776 , -82.36262 North 4 [PERSO…" at bounding box center [784, 204] width 1568 height 297
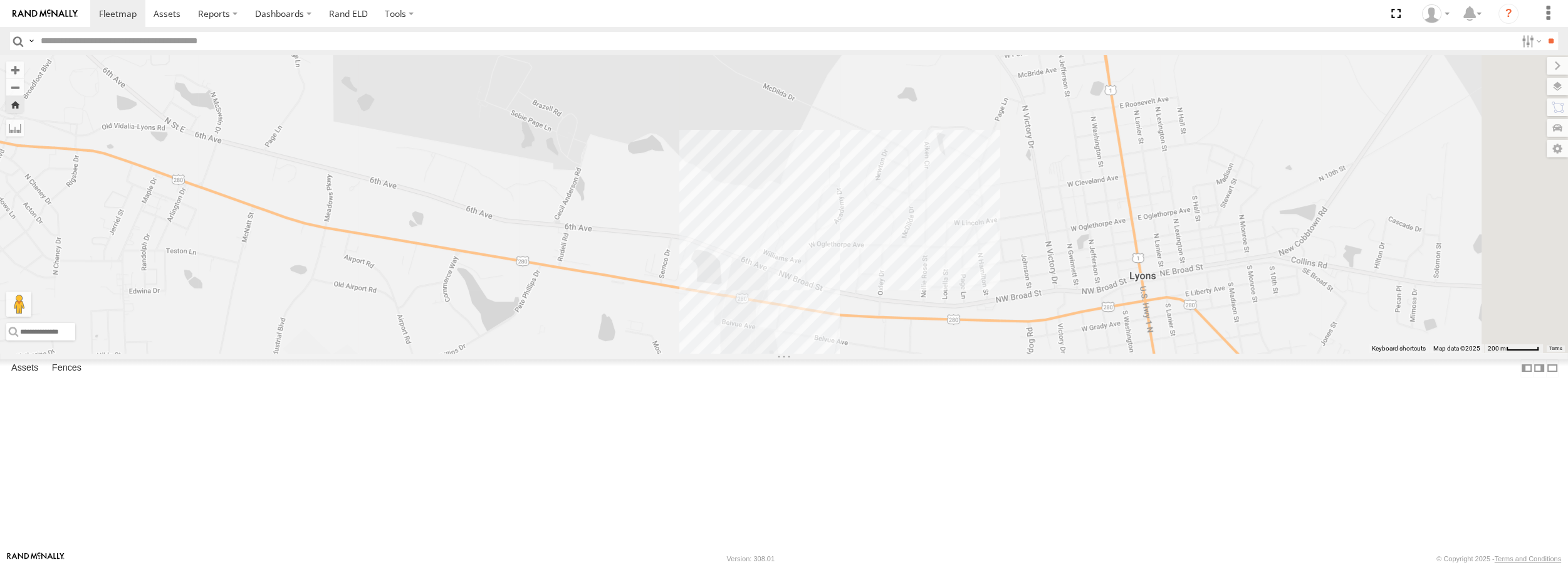
drag, startPoint x: 1381, startPoint y: 240, endPoint x: 1113, endPoint y: 339, distance: 285.7
click at [1107, 352] on div "Truck #30 Truck #30 All Assets Robbies House 32.1776 , -82.36262 North 4 [PERSO…" at bounding box center [784, 204] width 1568 height 297
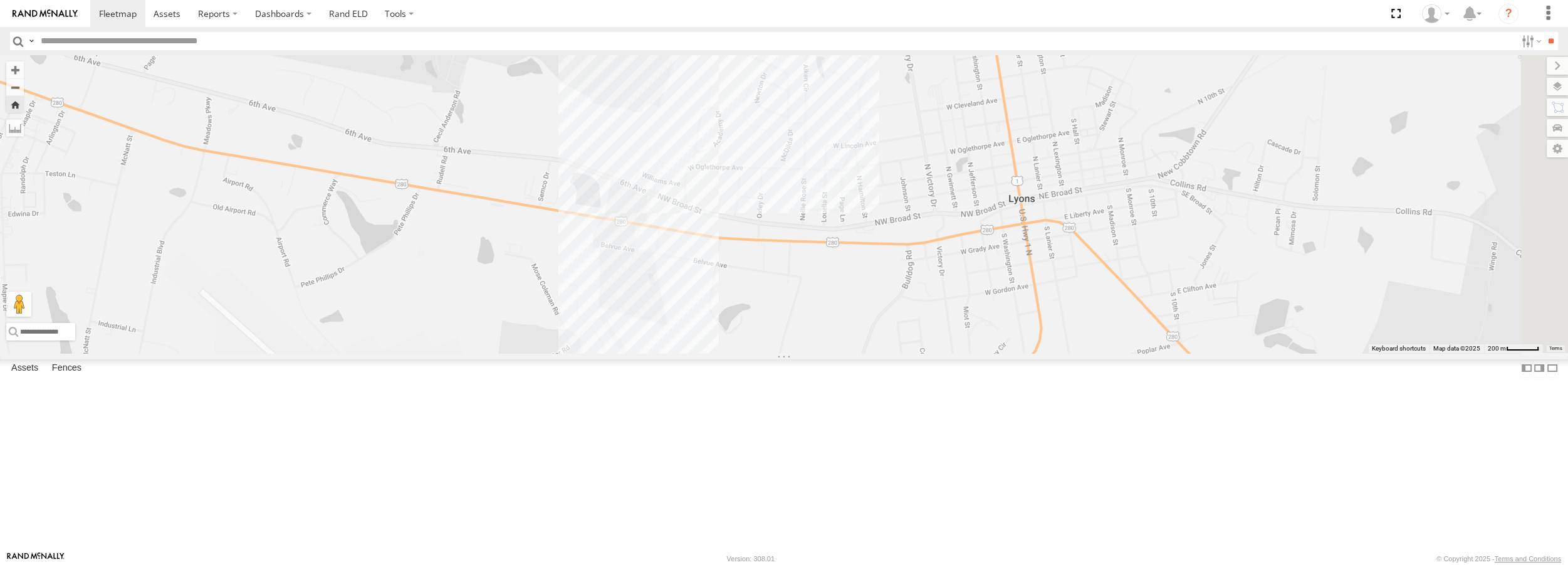
drag, startPoint x: 1031, startPoint y: 278, endPoint x: 951, endPoint y: 226, distance: 95.4
click at [951, 226] on div "Truck #30 Truck #30 All Assets Robbies House 32.1776 , -82.36262 North 4 [PERSO…" at bounding box center [784, 204] width 1568 height 297
click at [0, 0] on div "Truck #30 All Assets" at bounding box center [0, 0] width 0 height 0
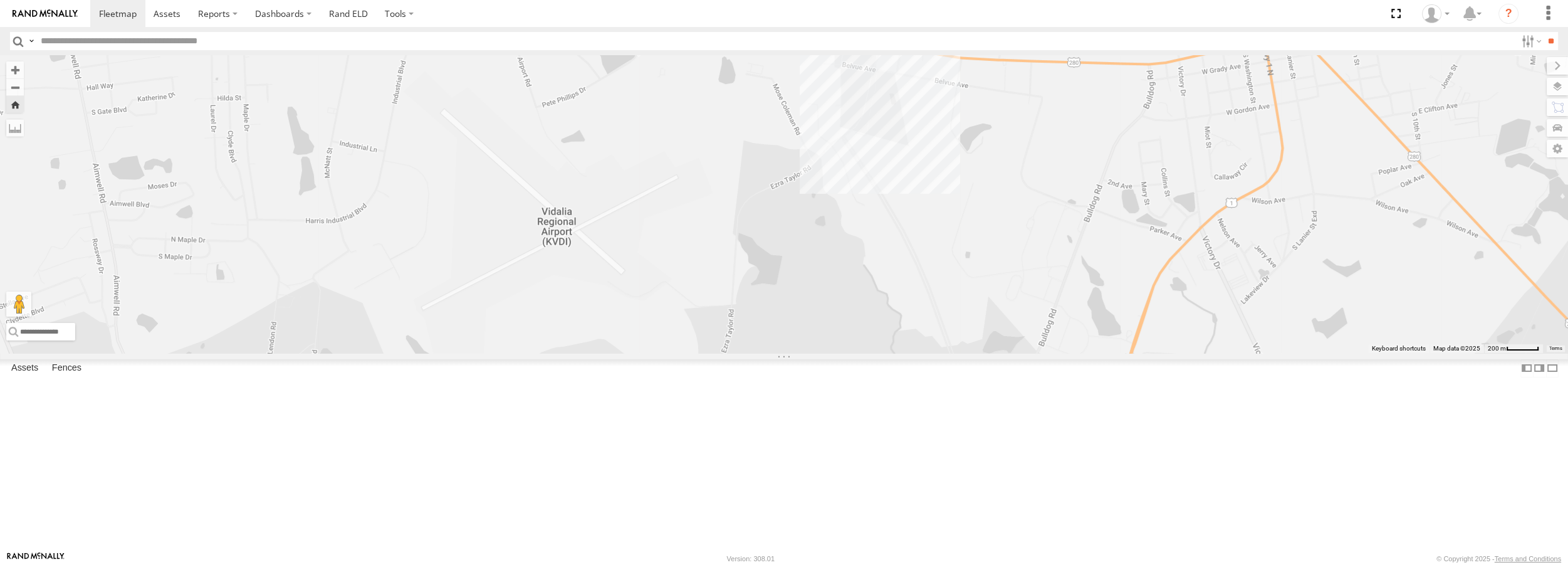
drag, startPoint x: 896, startPoint y: 161, endPoint x: 949, endPoint y: 516, distance: 358.9
click at [949, 352] on div "Truck #30" at bounding box center [784, 204] width 1568 height 297
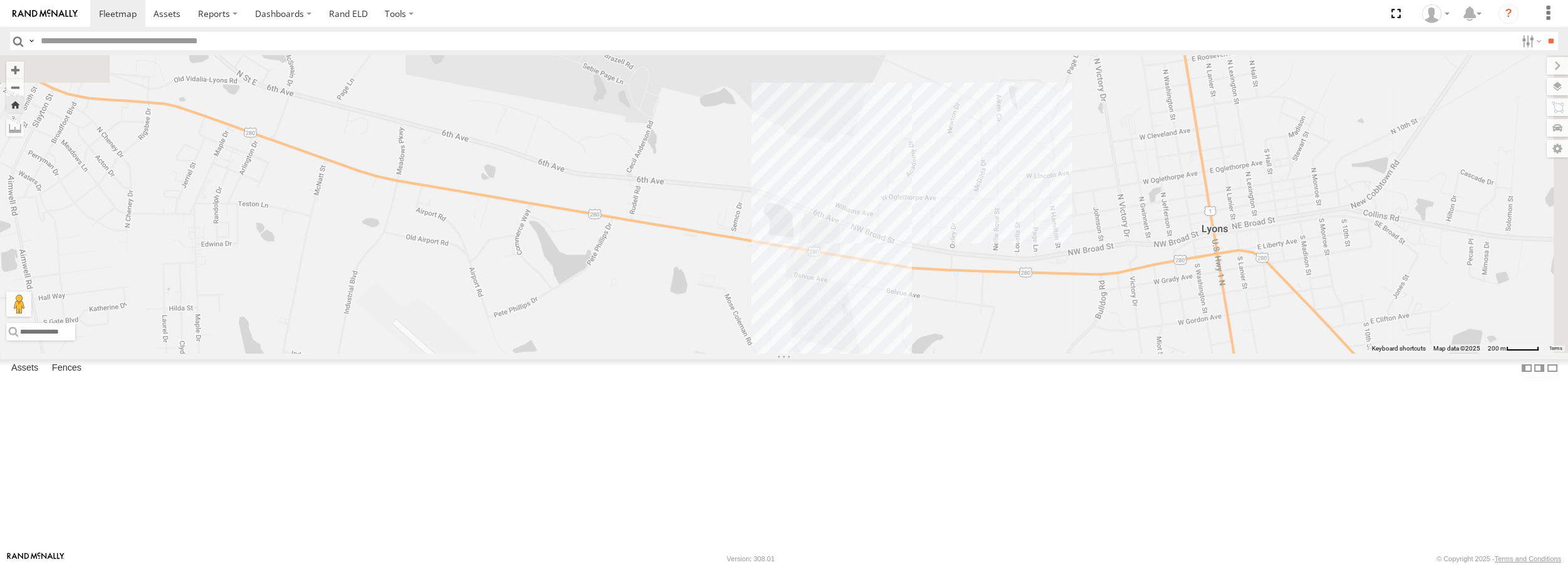
drag, startPoint x: 1074, startPoint y: 261, endPoint x: 1029, endPoint y: 463, distance: 207.0
click at [1029, 352] on div "Truck #30" at bounding box center [784, 204] width 1568 height 297
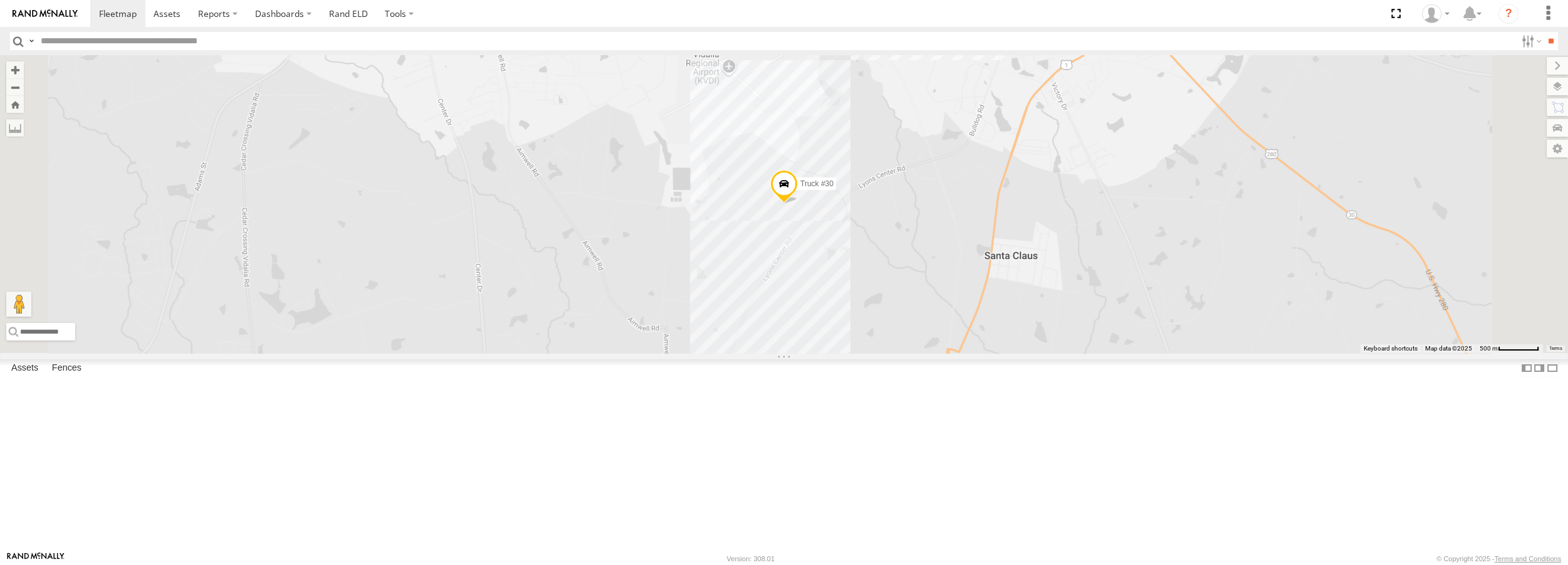
click at [0, 0] on span at bounding box center [0, 0] width 0 height 0
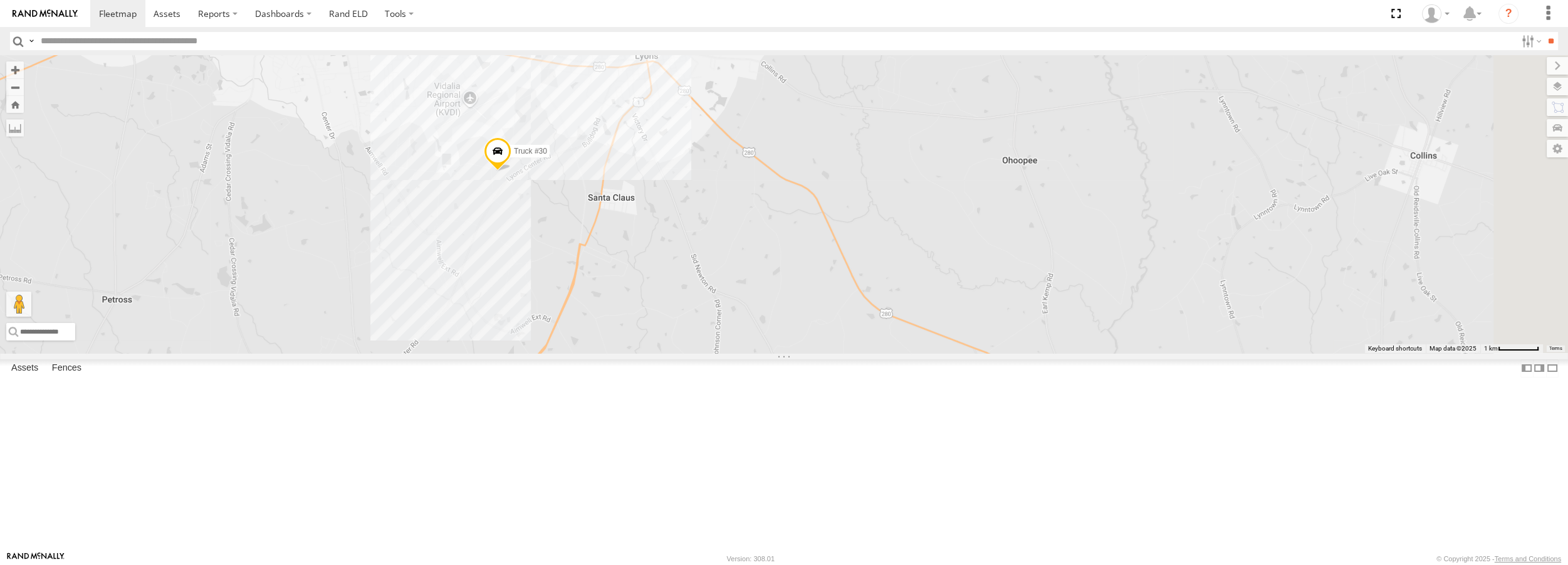
drag, startPoint x: 673, startPoint y: 177, endPoint x: 673, endPoint y: 182, distance: 5.0
click at [673, 182] on div "Truck #18 Truck #30" at bounding box center [784, 204] width 1568 height 297
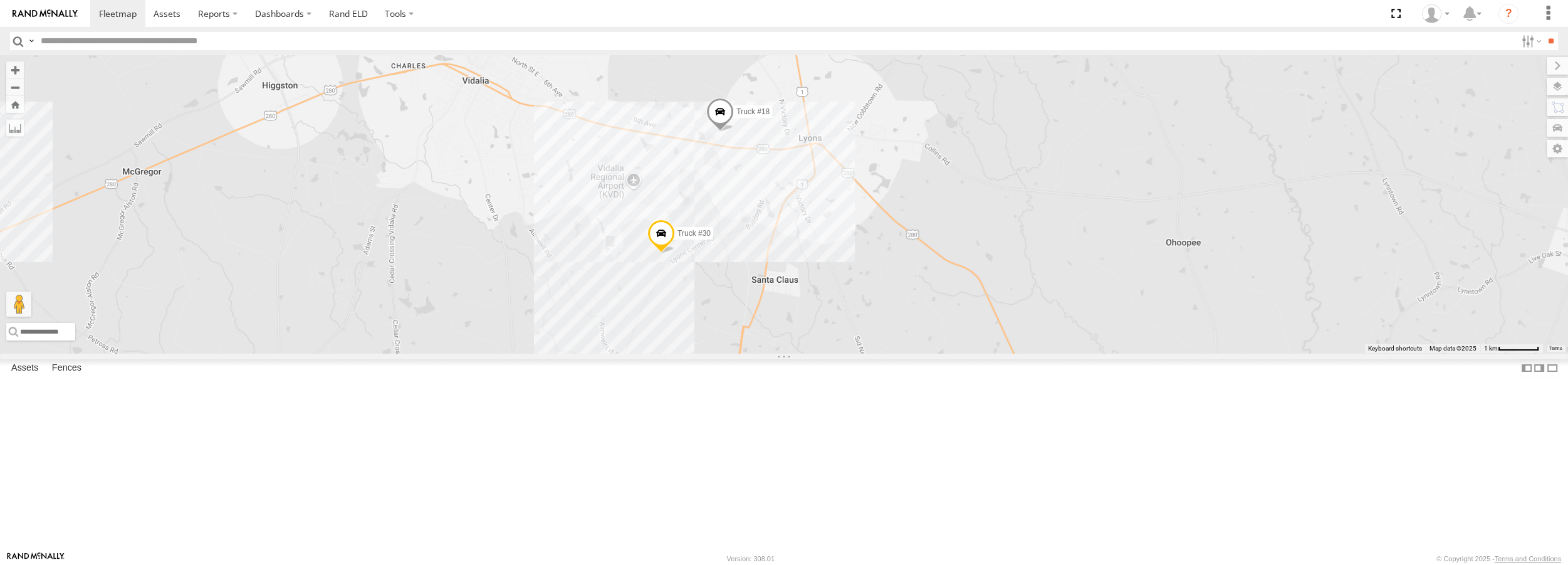
drag, startPoint x: 625, startPoint y: 158, endPoint x: 791, endPoint y: 240, distance: 185.1
click at [791, 240] on div "Truck #18 Truck #30" at bounding box center [784, 204] width 1568 height 297
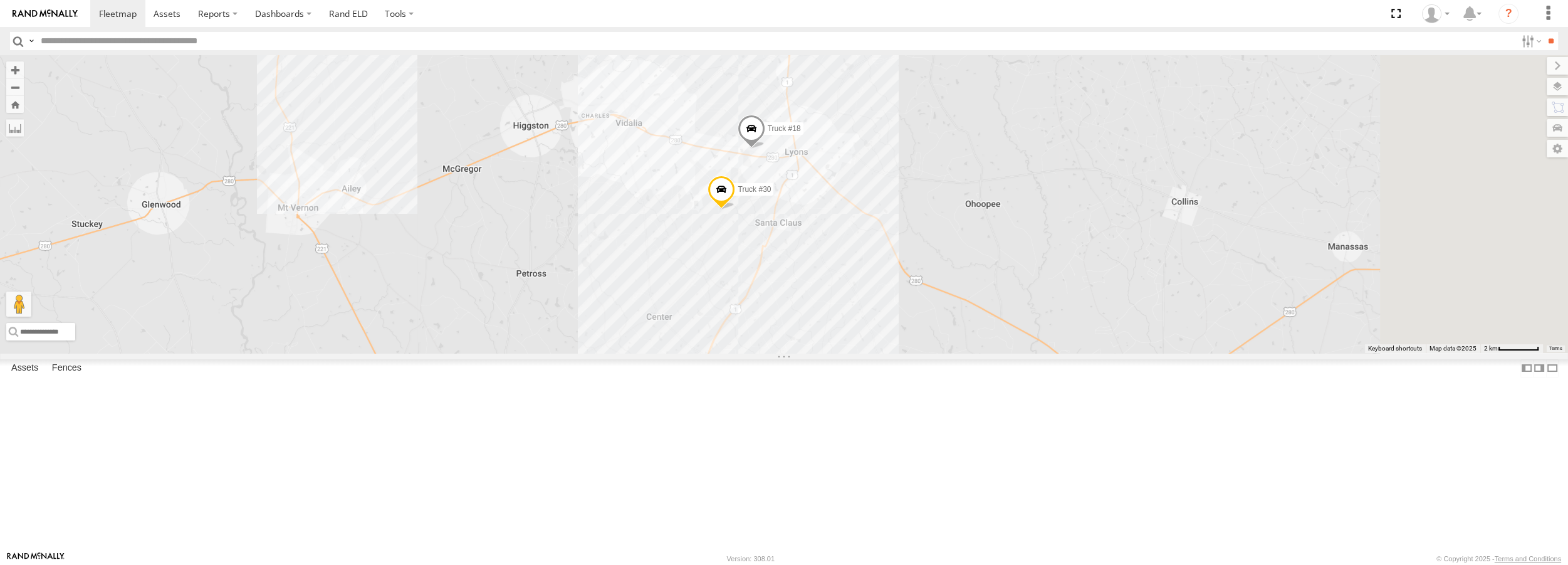
drag, startPoint x: 1104, startPoint y: 333, endPoint x: 1009, endPoint y: 335, distance: 95.0
click at [1009, 335] on div "Truck #18 Truck #30" at bounding box center [784, 204] width 1568 height 297
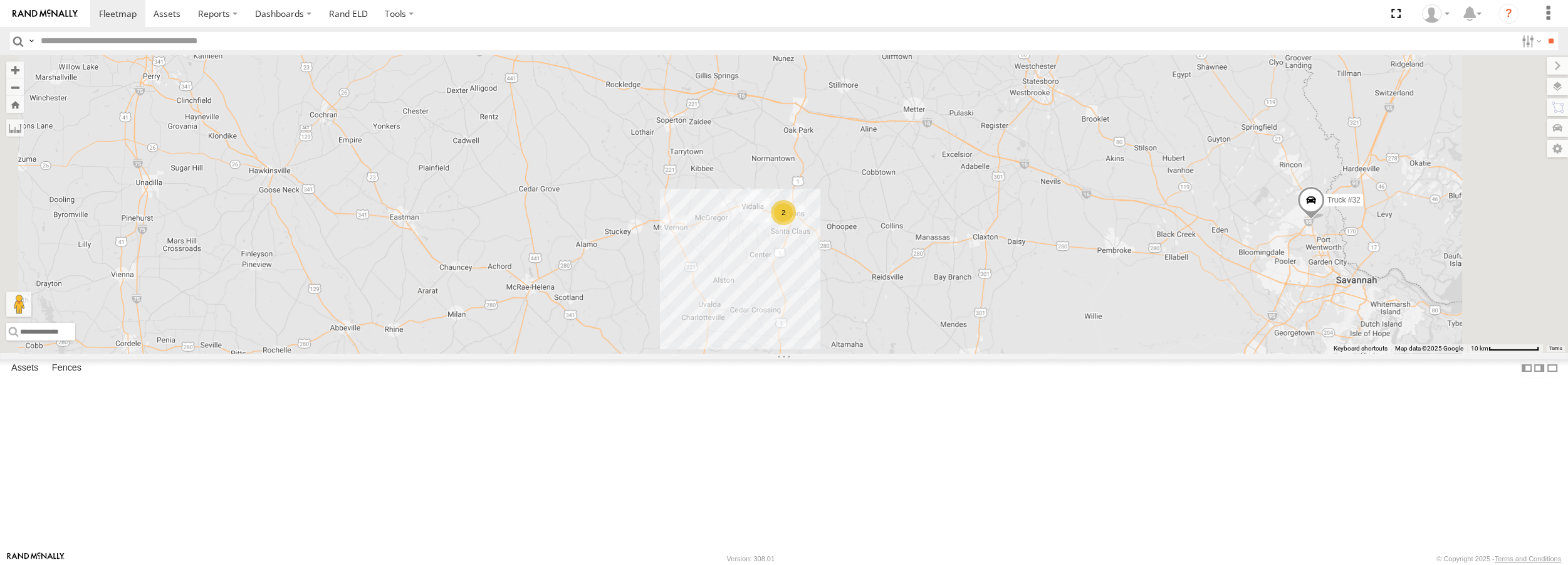
drag, startPoint x: 1009, startPoint y: 326, endPoint x: 982, endPoint y: 329, distance: 27.2
click at [982, 329] on div "2 Truck #32" at bounding box center [784, 204] width 1568 height 297
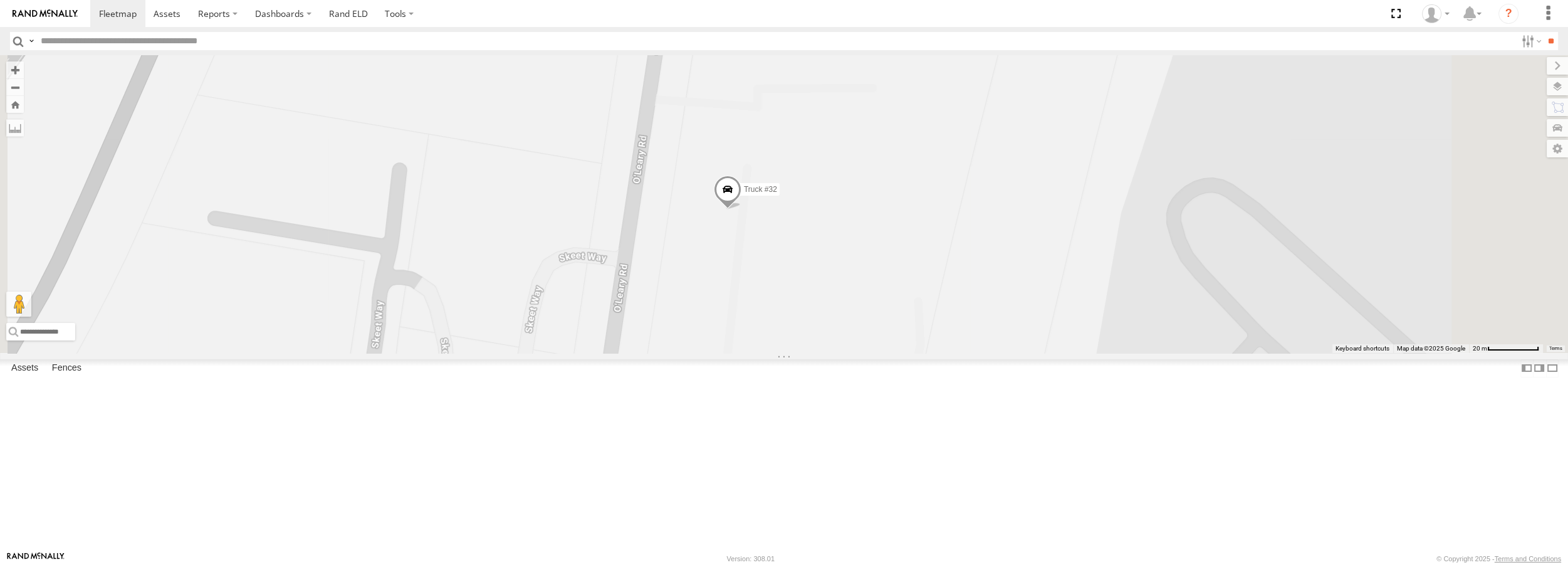
click at [1039, 241] on div "Truck #32" at bounding box center [784, 204] width 1568 height 297
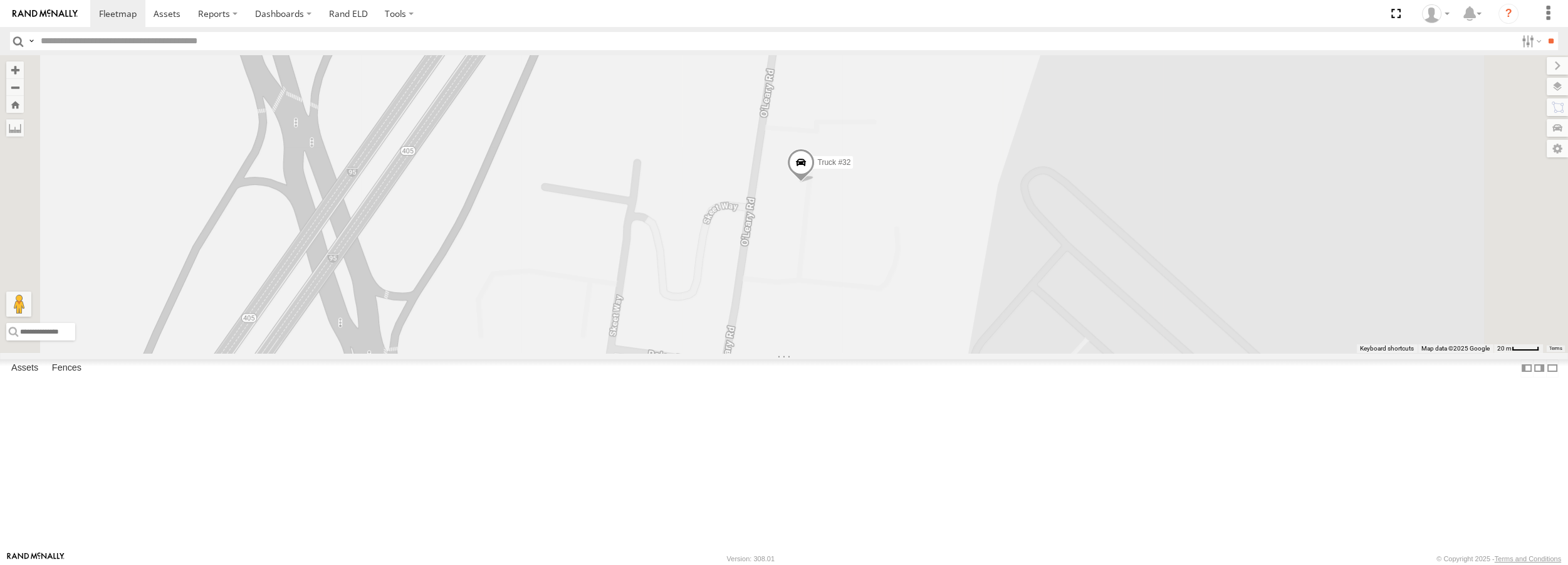
drag, startPoint x: 1023, startPoint y: 256, endPoint x: 301, endPoint y: 63, distance: 747.4
click at [0, 0] on span at bounding box center [0, 0] width 0 height 0
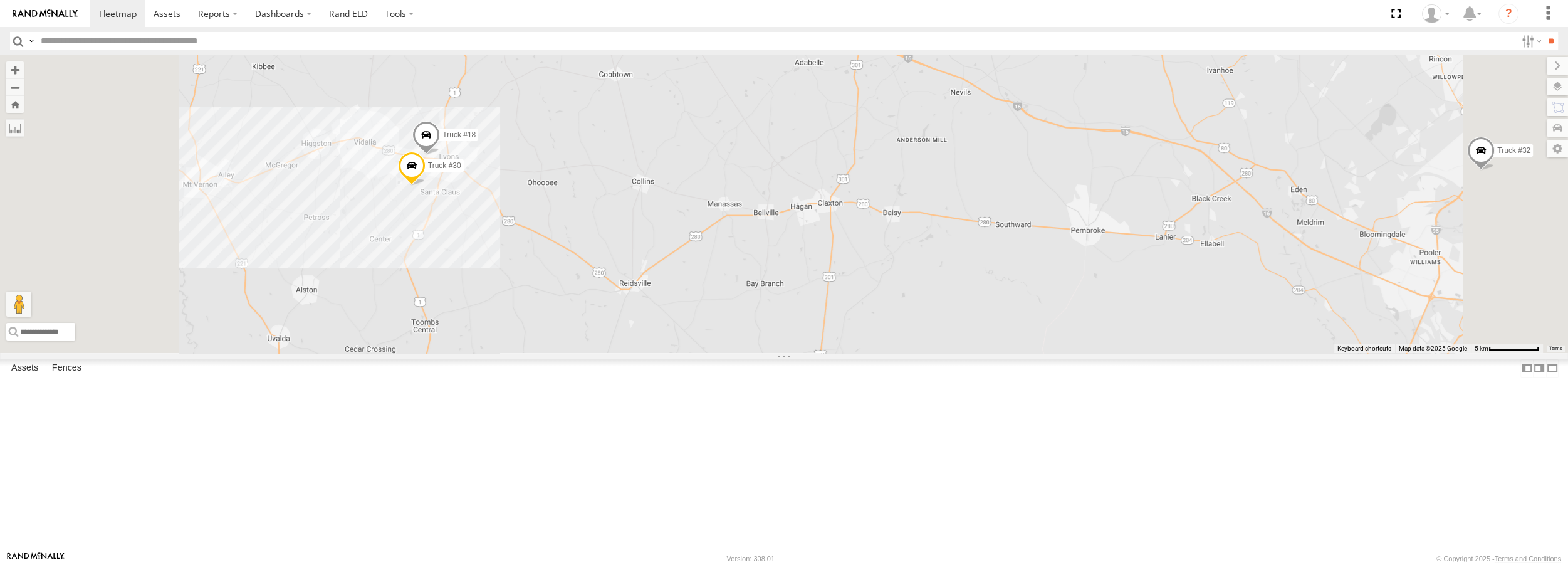
drag, startPoint x: 607, startPoint y: 359, endPoint x: 737, endPoint y: 390, distance: 133.6
click at [737, 352] on div "Truck #32 Truck #18 Truck #30" at bounding box center [784, 204] width 1568 height 297
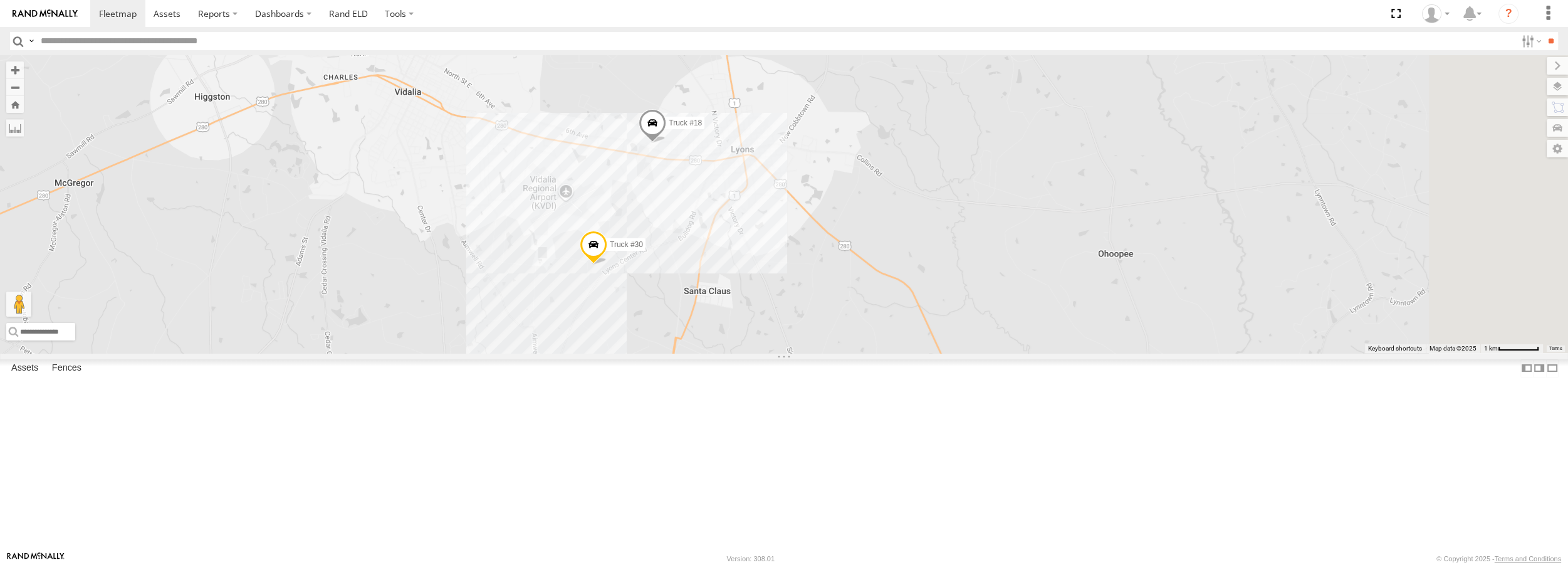
drag, startPoint x: 841, startPoint y: 428, endPoint x: 829, endPoint y: 304, distance: 124.6
click at [829, 304] on div "Truck #32 Truck #18 Truck #30" at bounding box center [784, 204] width 1568 height 297
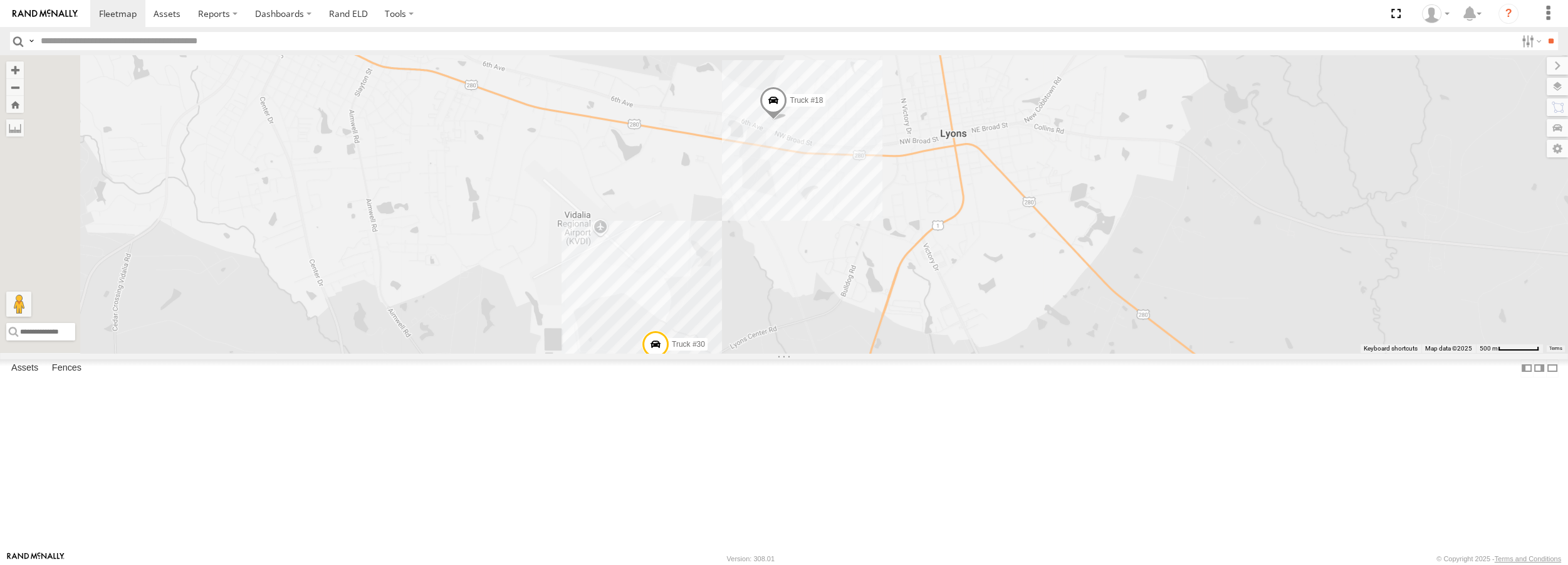
drag, startPoint x: 646, startPoint y: 315, endPoint x: 787, endPoint y: 353, distance: 146.0
click at [787, 352] on div "Truck #32 Truck #18 Truck #30" at bounding box center [784, 204] width 1568 height 297
